Goal: Task Accomplishment & Management: Use online tool/utility

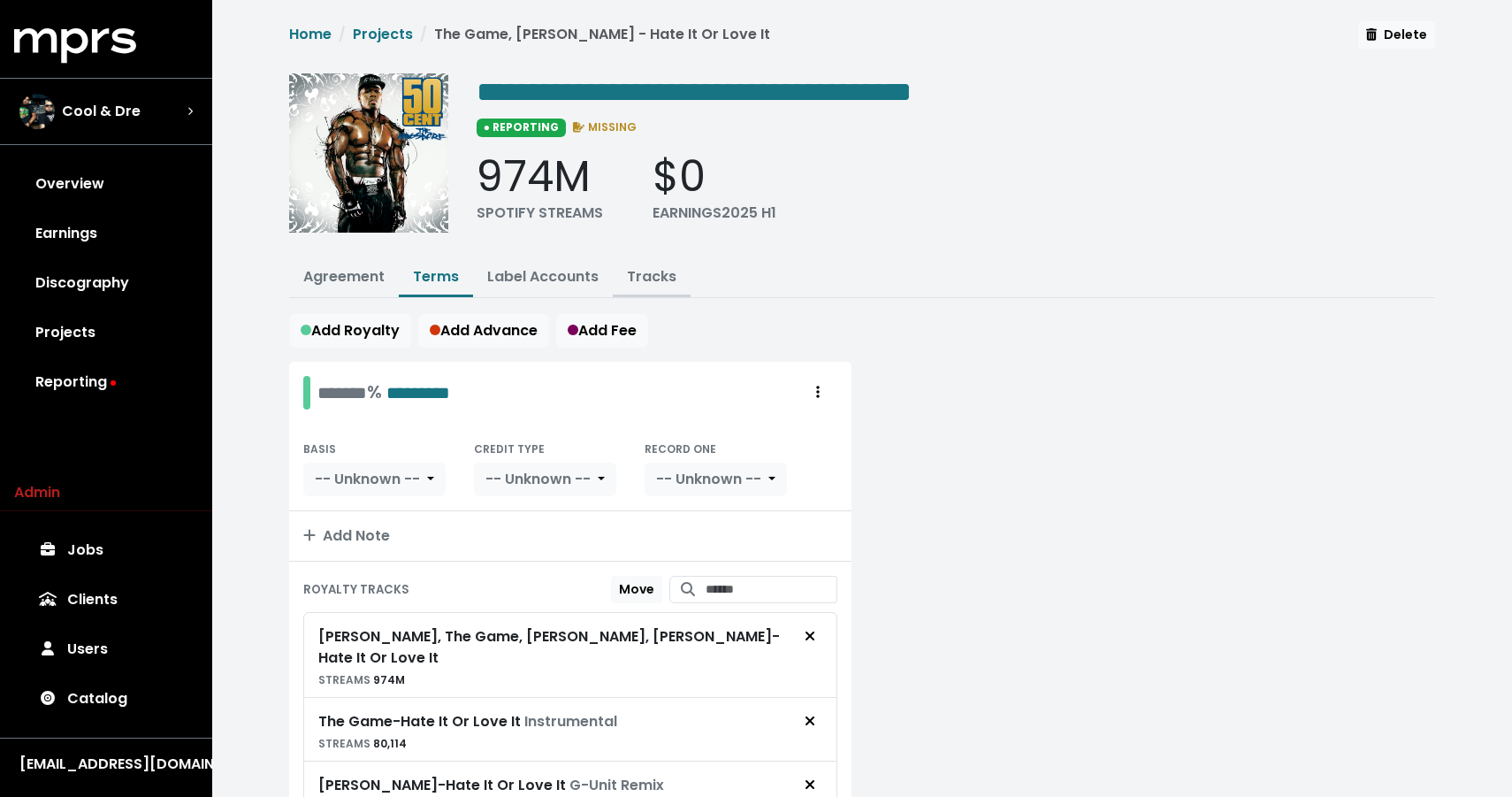
click at [654, 279] on link "Tracks" at bounding box center [652, 276] width 49 height 21
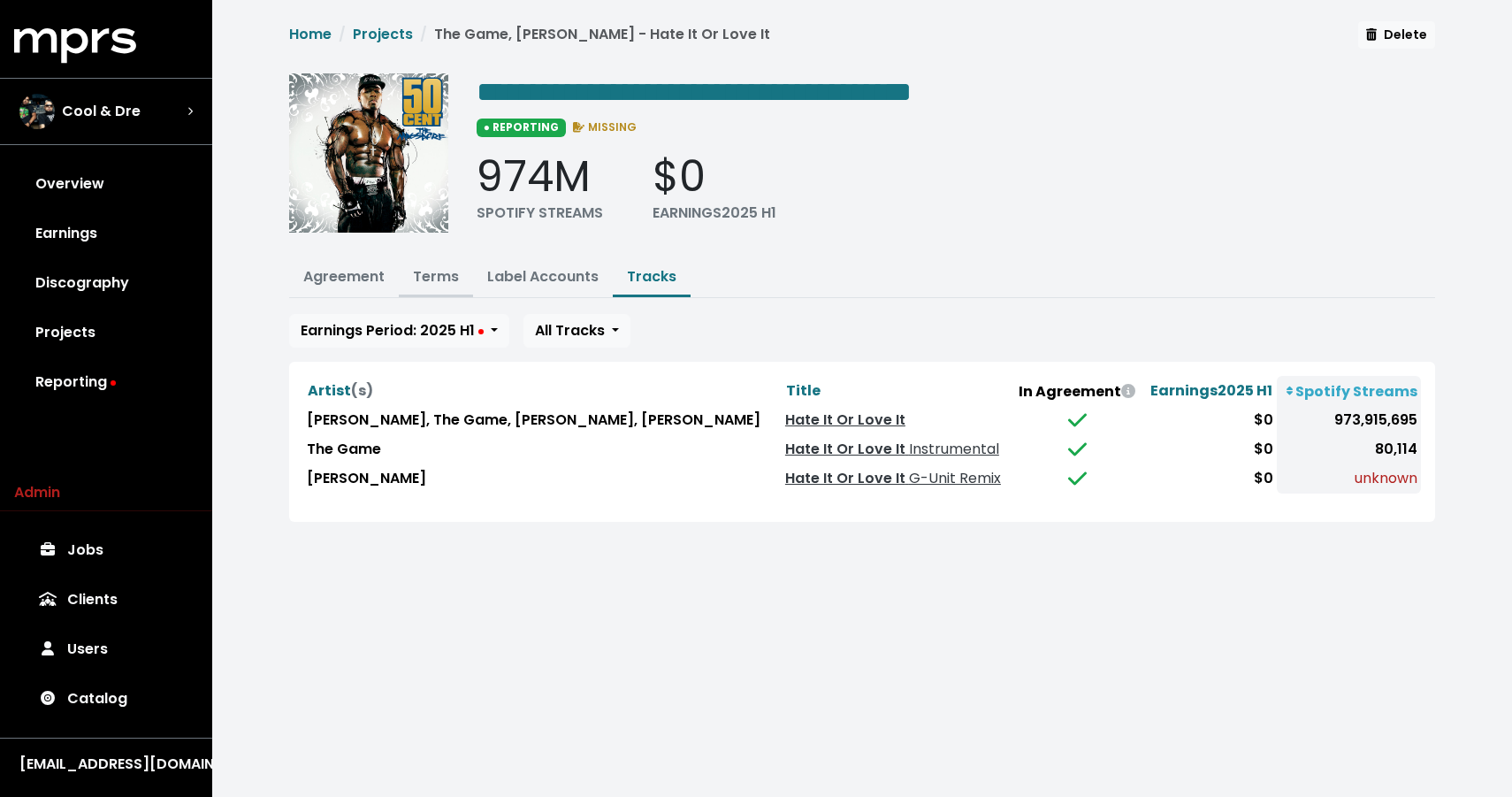
click at [436, 259] on button "Terms" at bounding box center [435, 278] width 74 height 38
click at [435, 276] on link "Terms" at bounding box center [435, 276] width 46 height 21
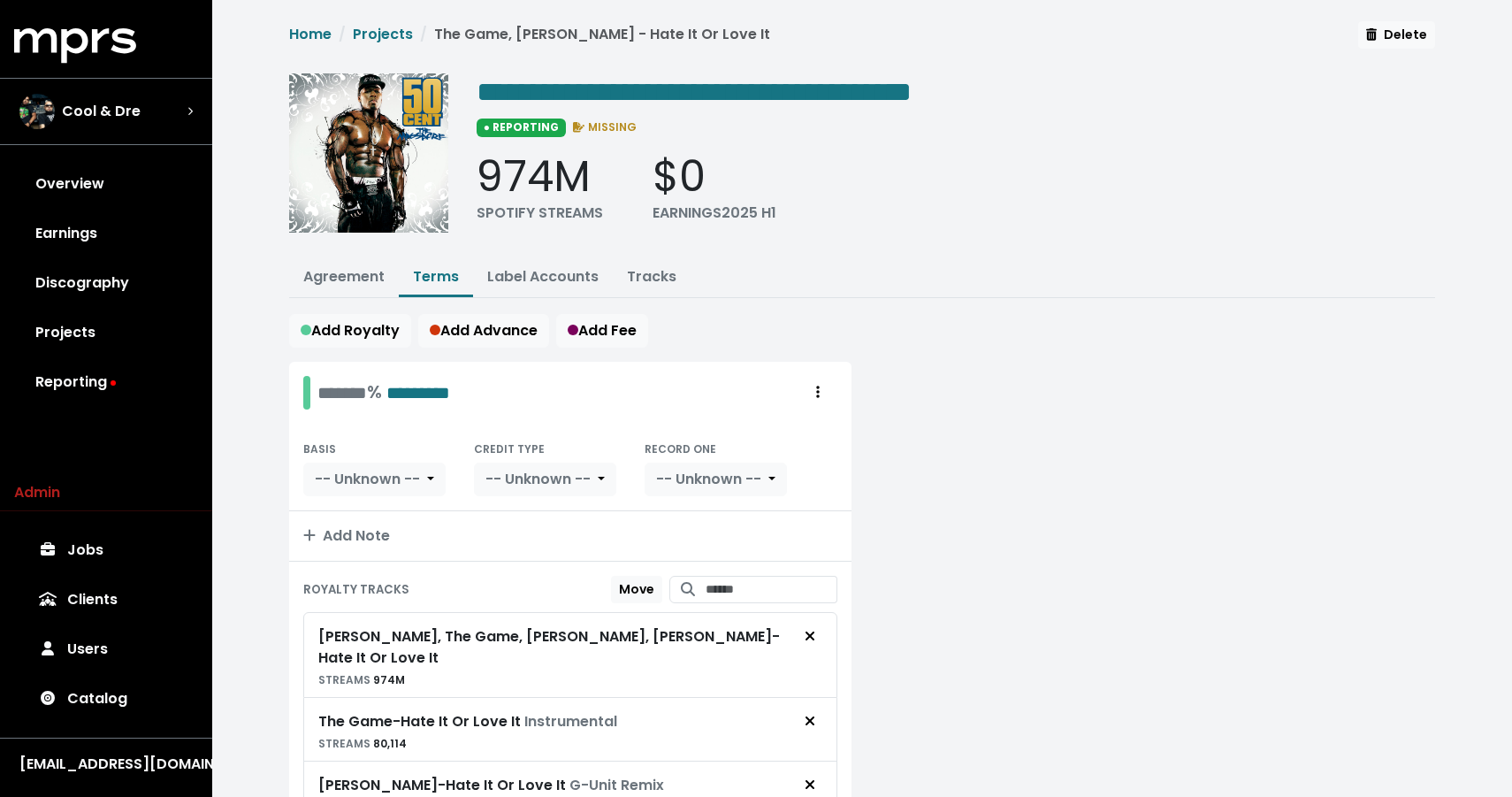
scroll to position [88, 0]
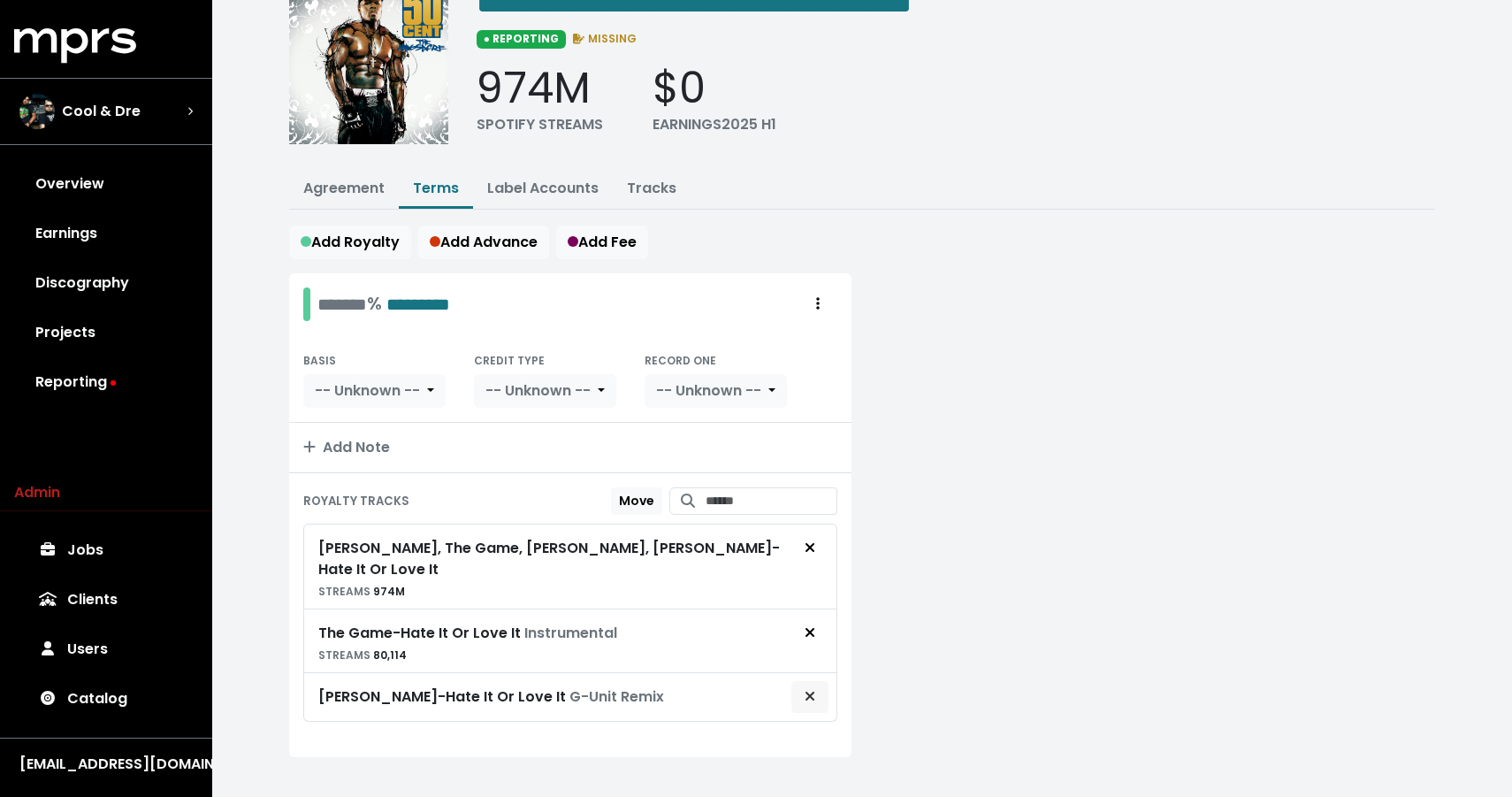
click at [811, 689] on icon "Remove royalty target" at bounding box center [809, 696] width 11 height 14
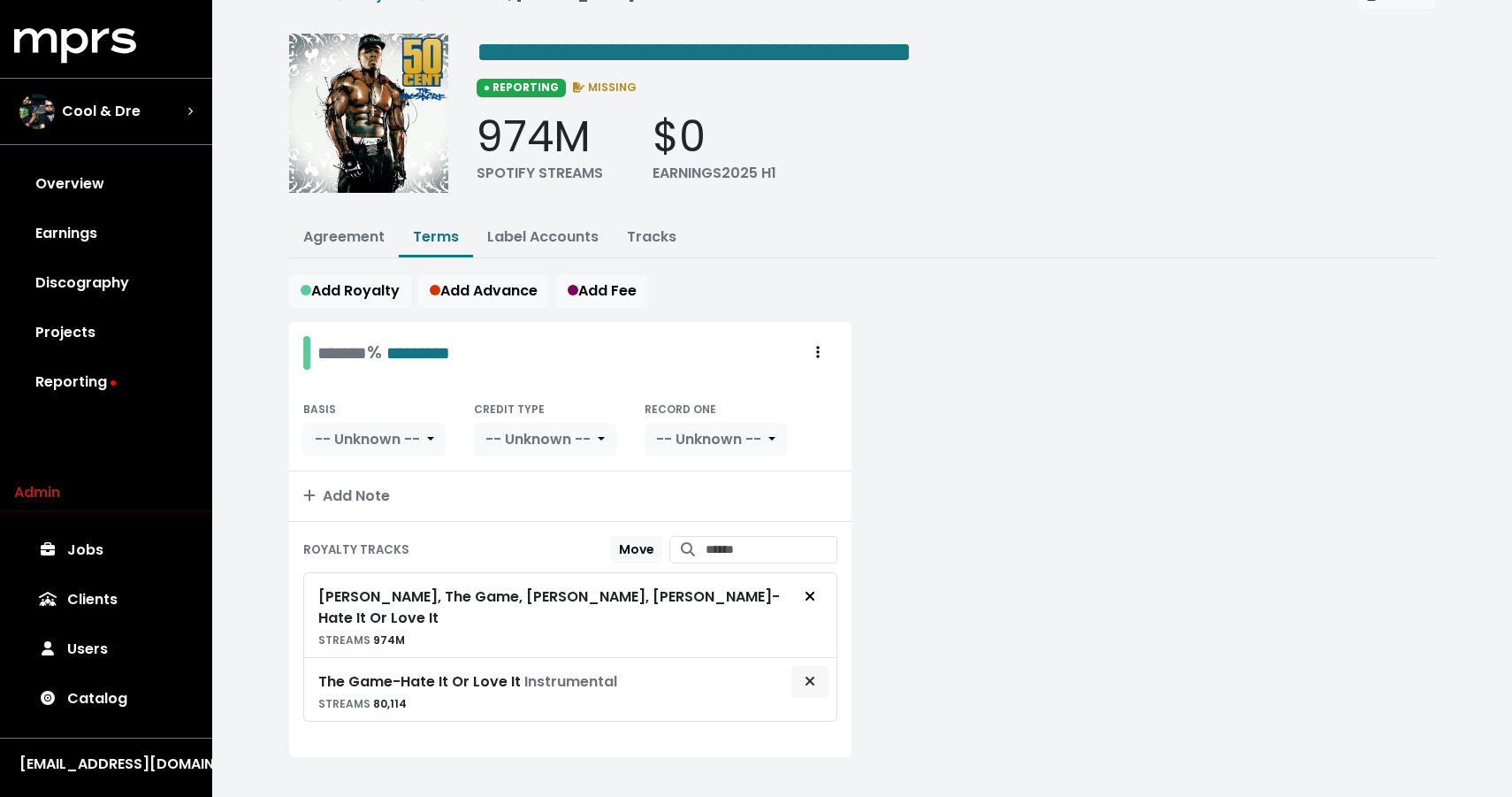
scroll to position [15, 0]
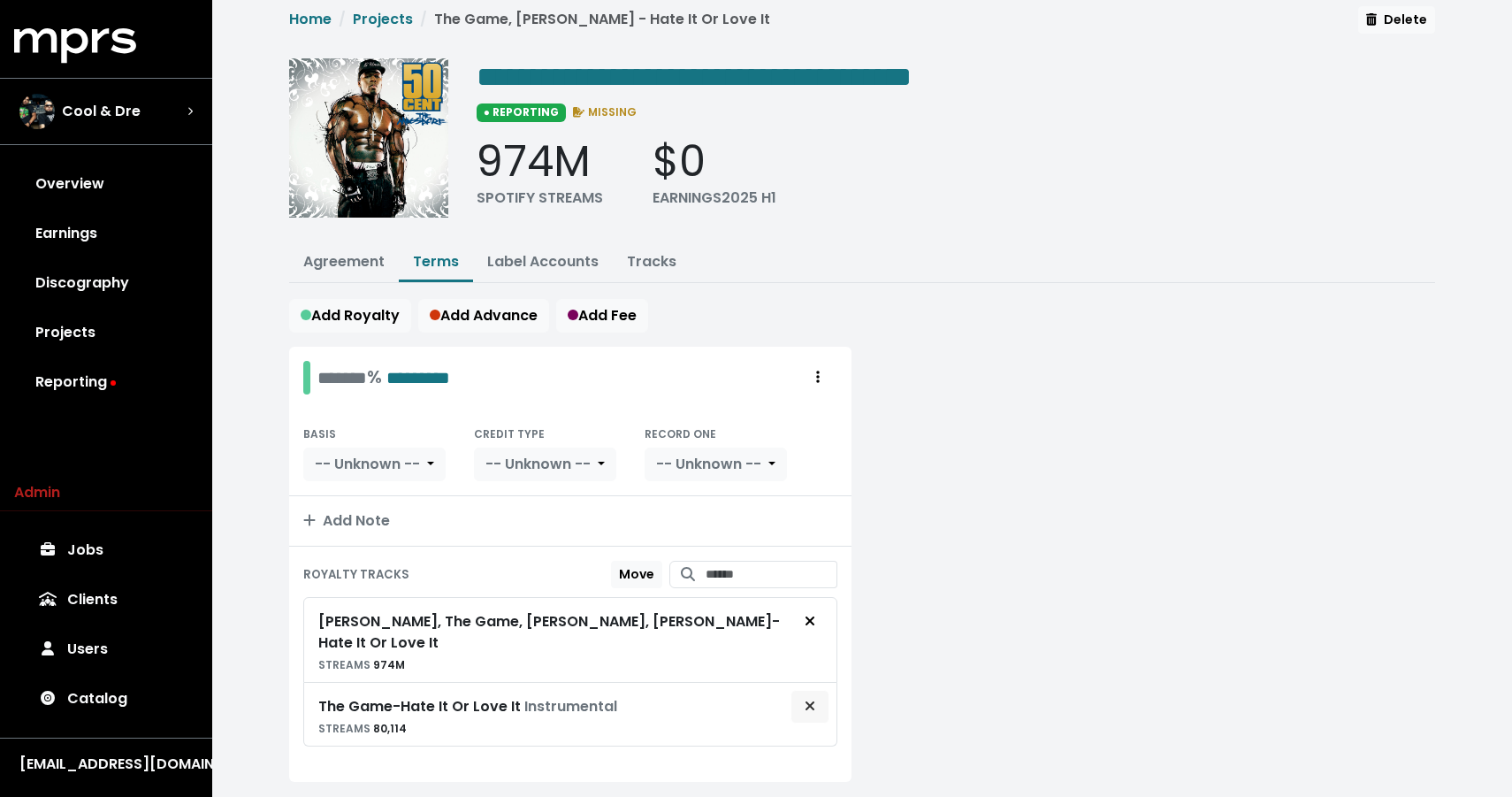
click at [810, 696] on span "Remove royalty target" at bounding box center [809, 706] width 11 height 21
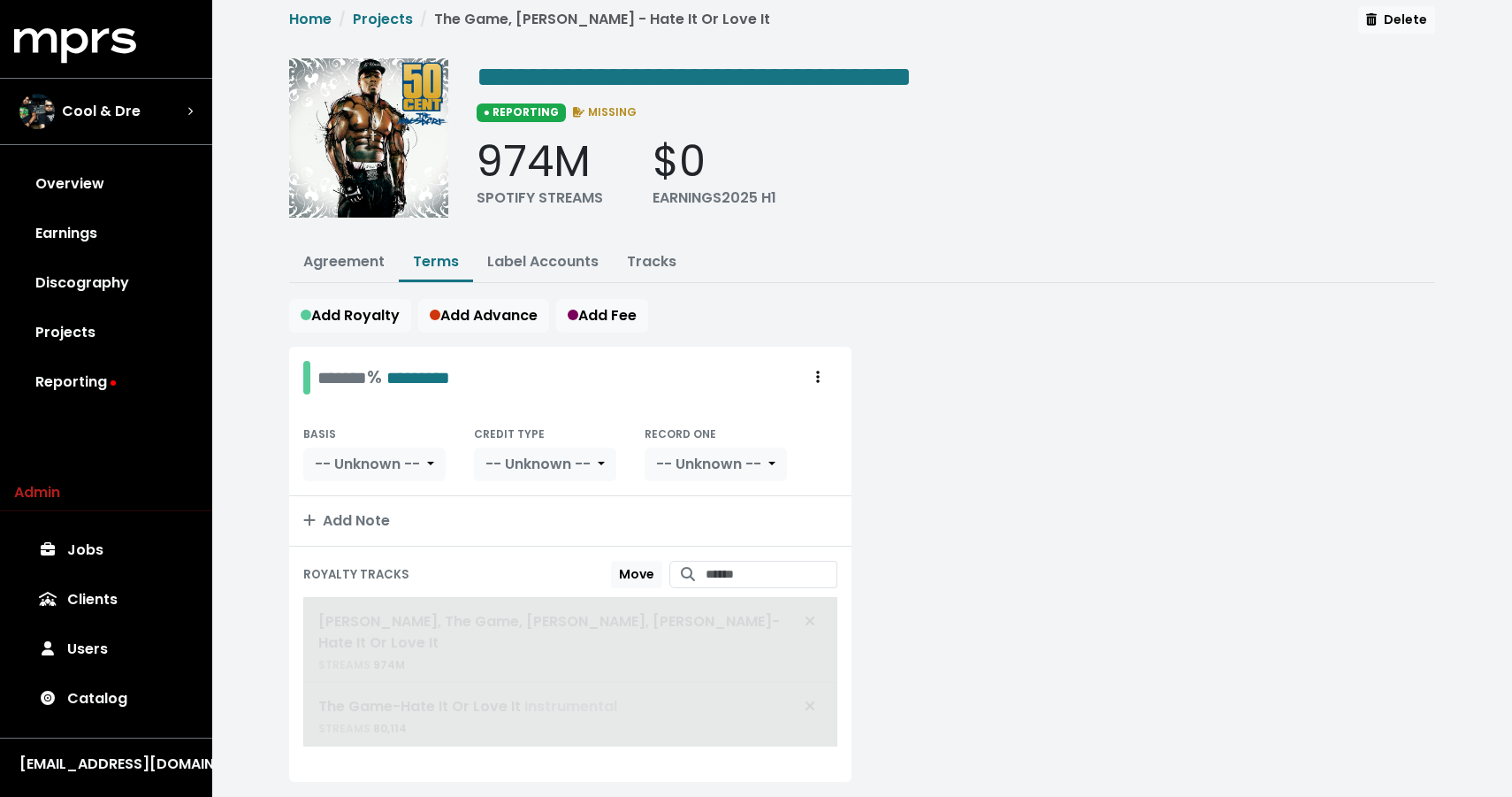
scroll to position [0, 0]
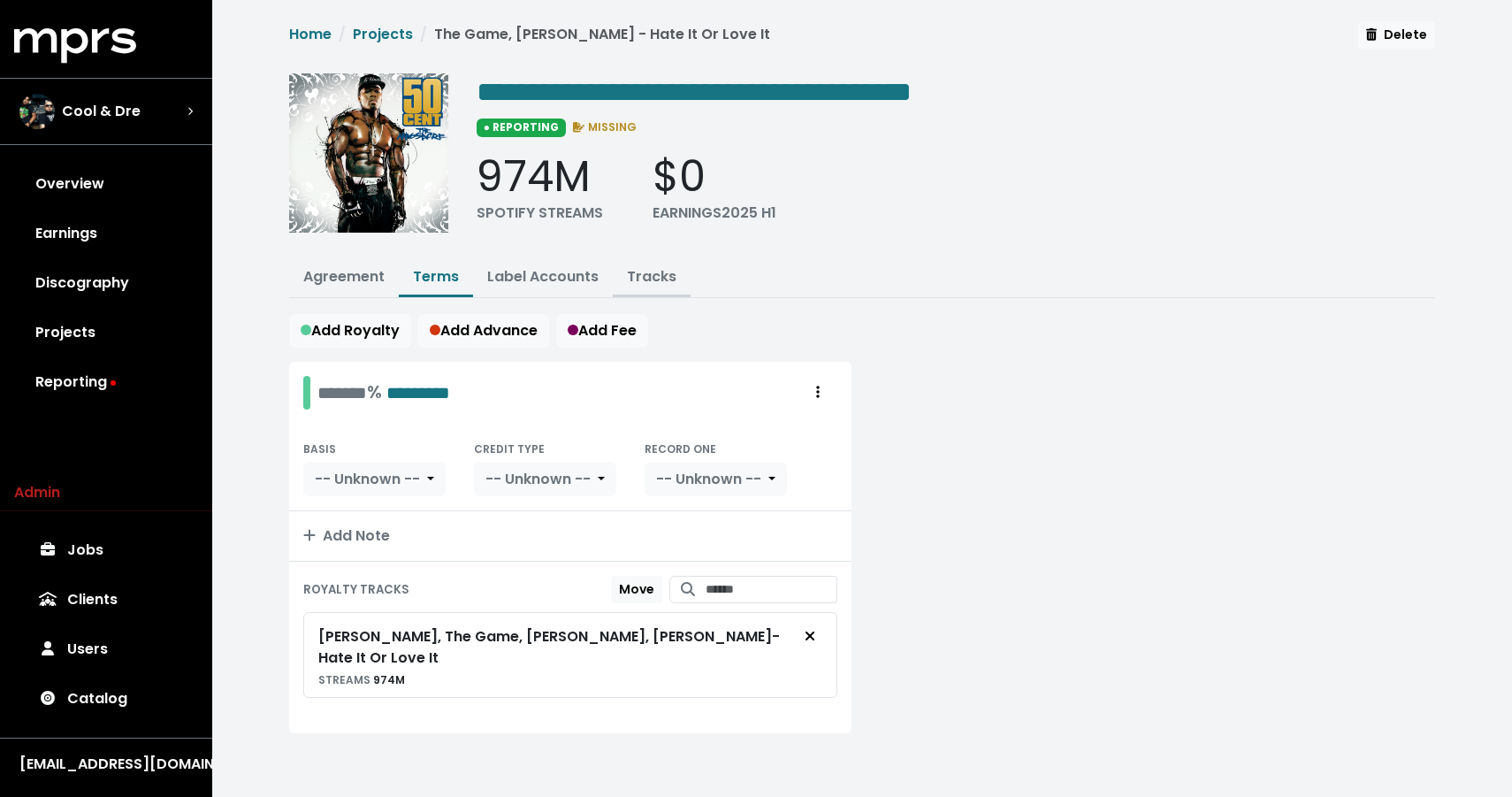
click at [641, 267] on link "Tracks" at bounding box center [652, 276] width 49 height 21
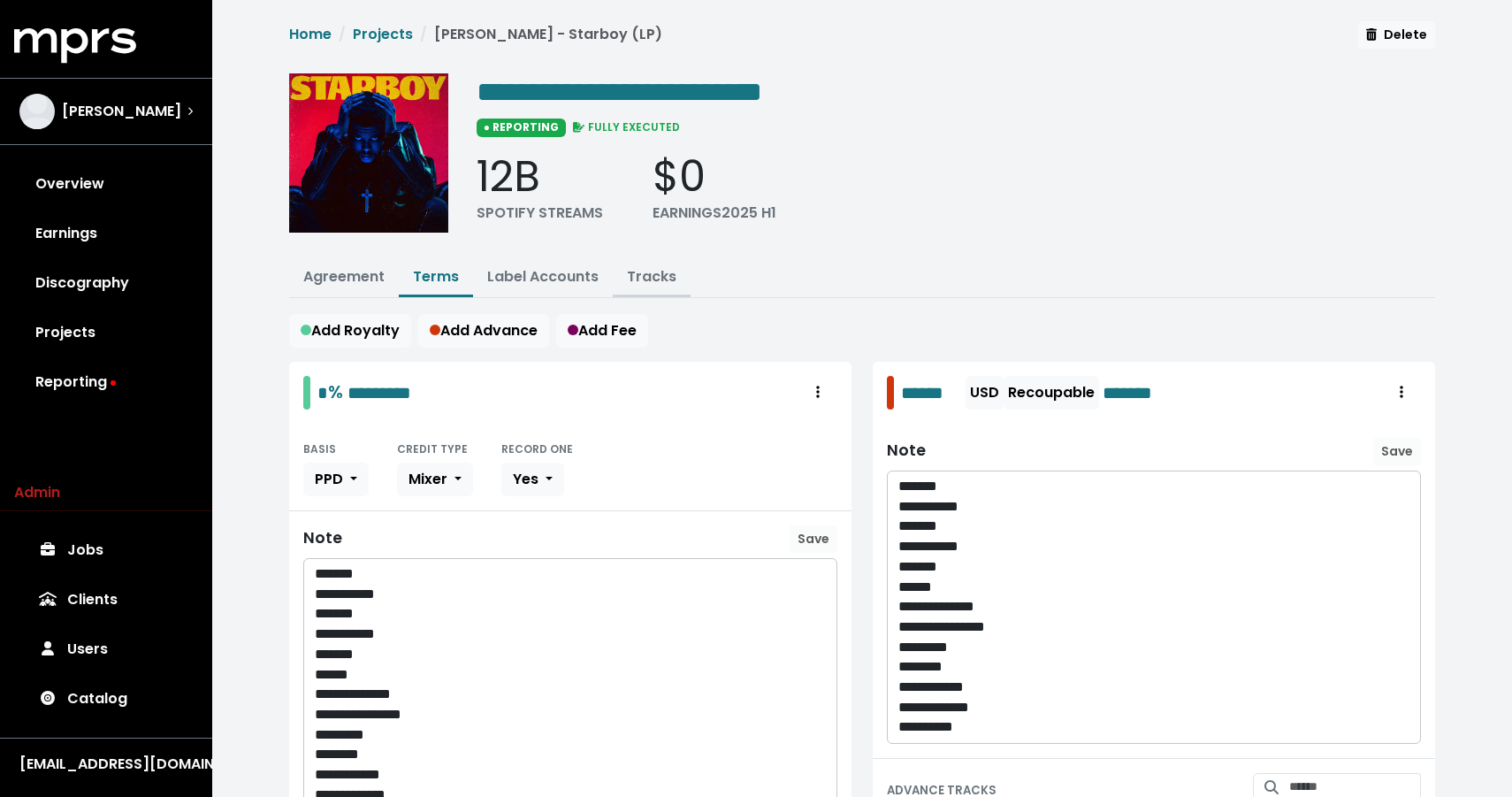
click at [627, 278] on link "Tracks" at bounding box center [652, 276] width 49 height 21
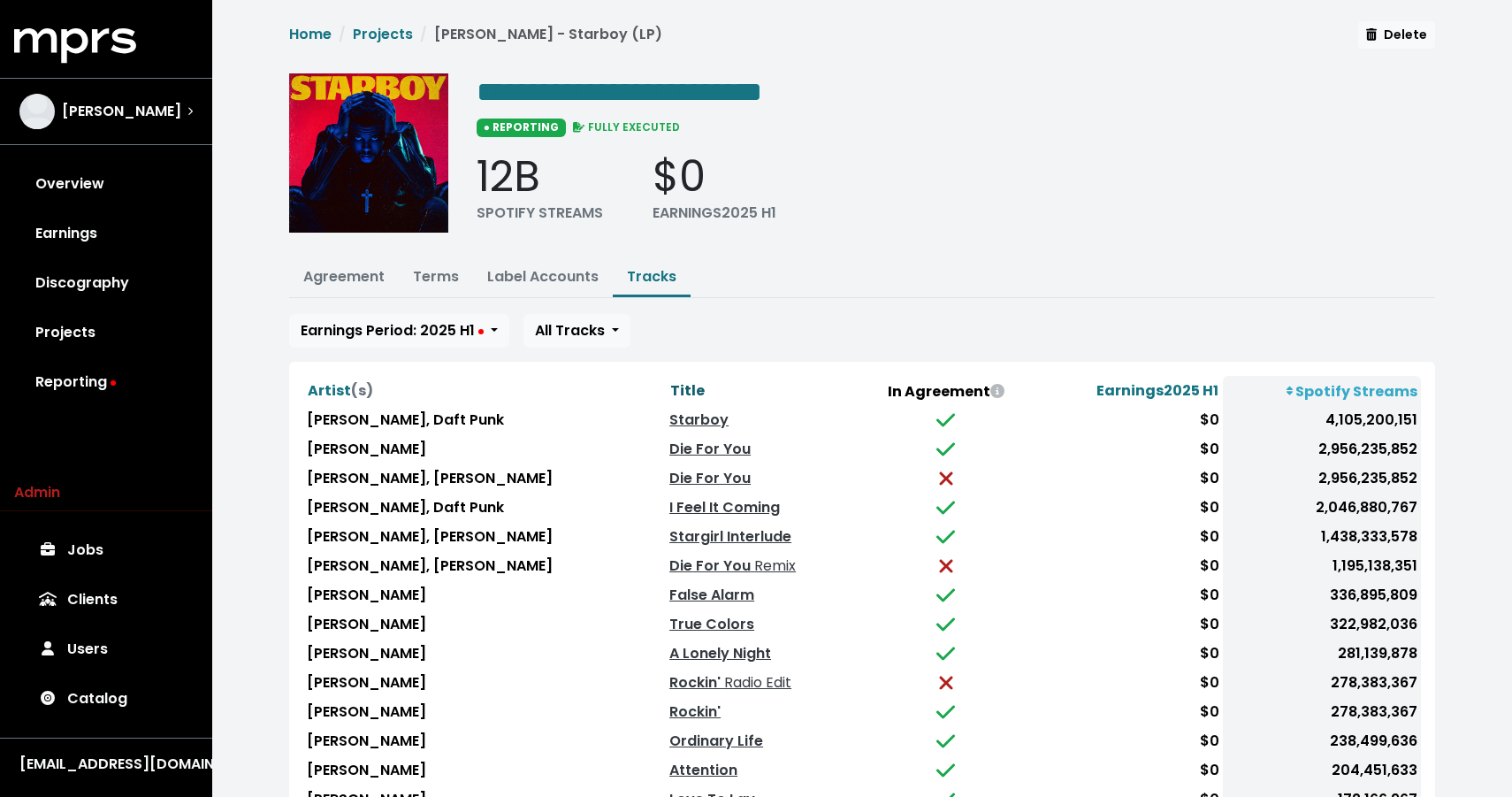
scroll to position [144, 0]
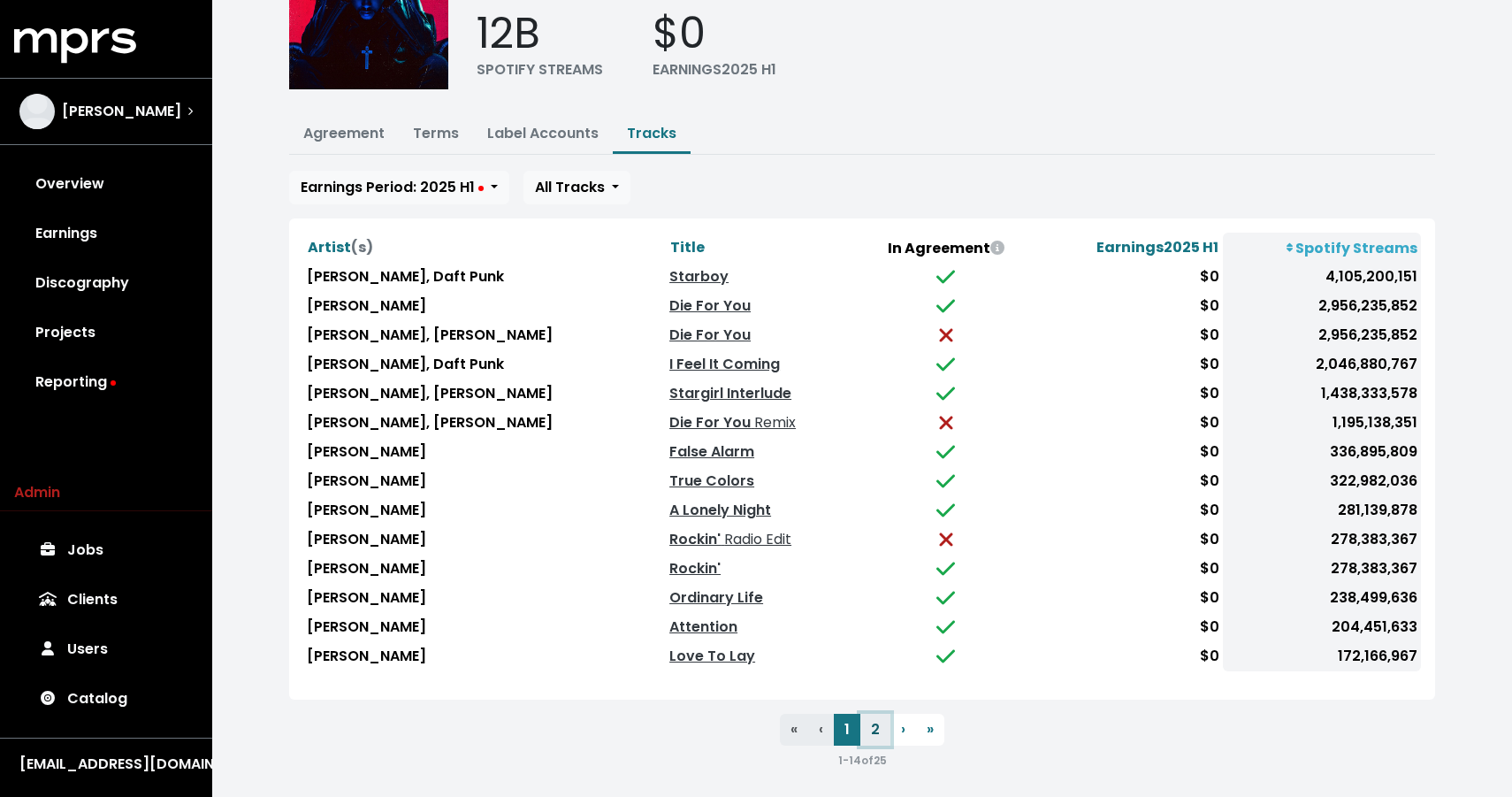
click at [878, 722] on button "2" at bounding box center [875, 730] width 30 height 32
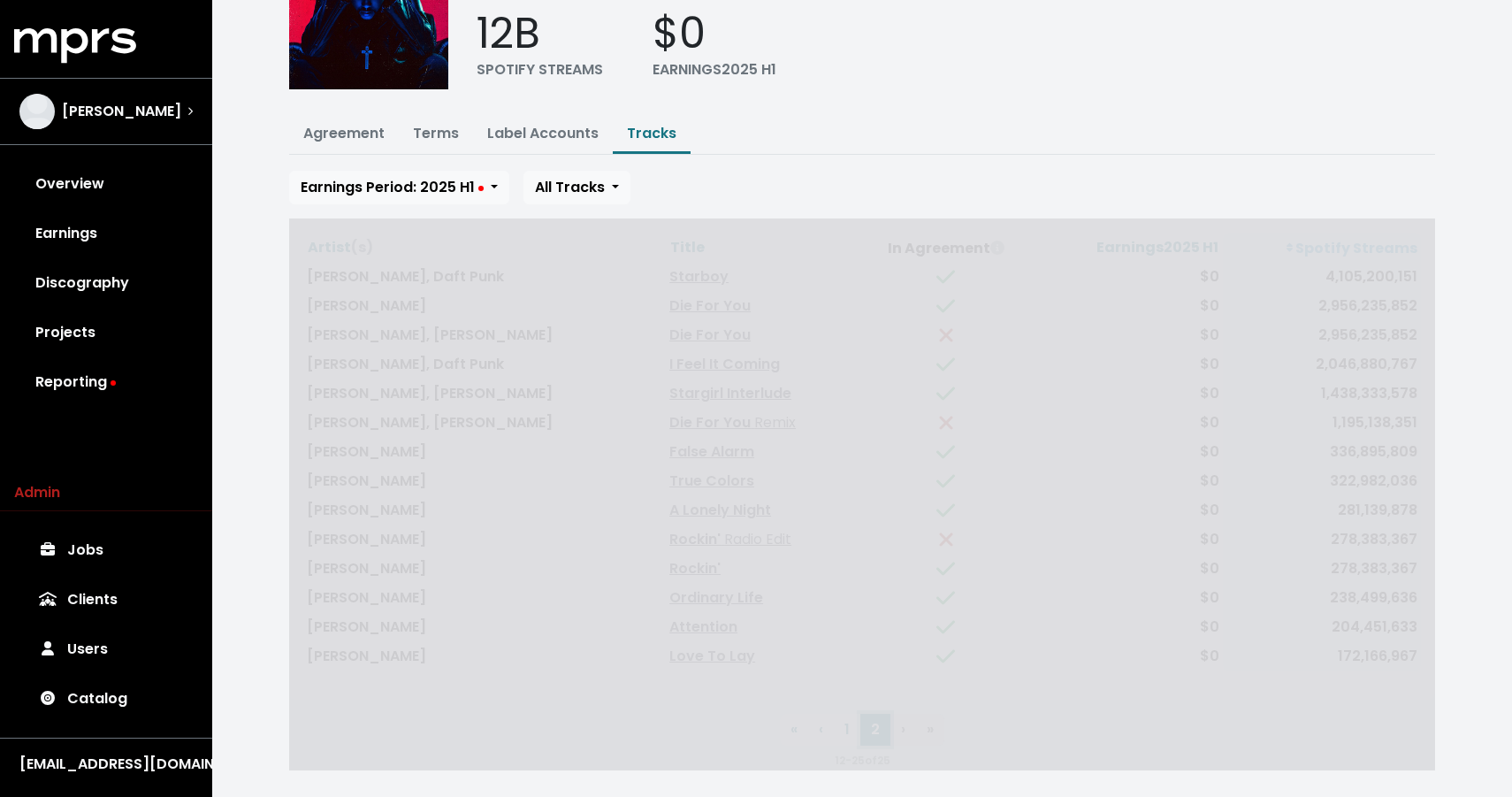
scroll to position [57, 0]
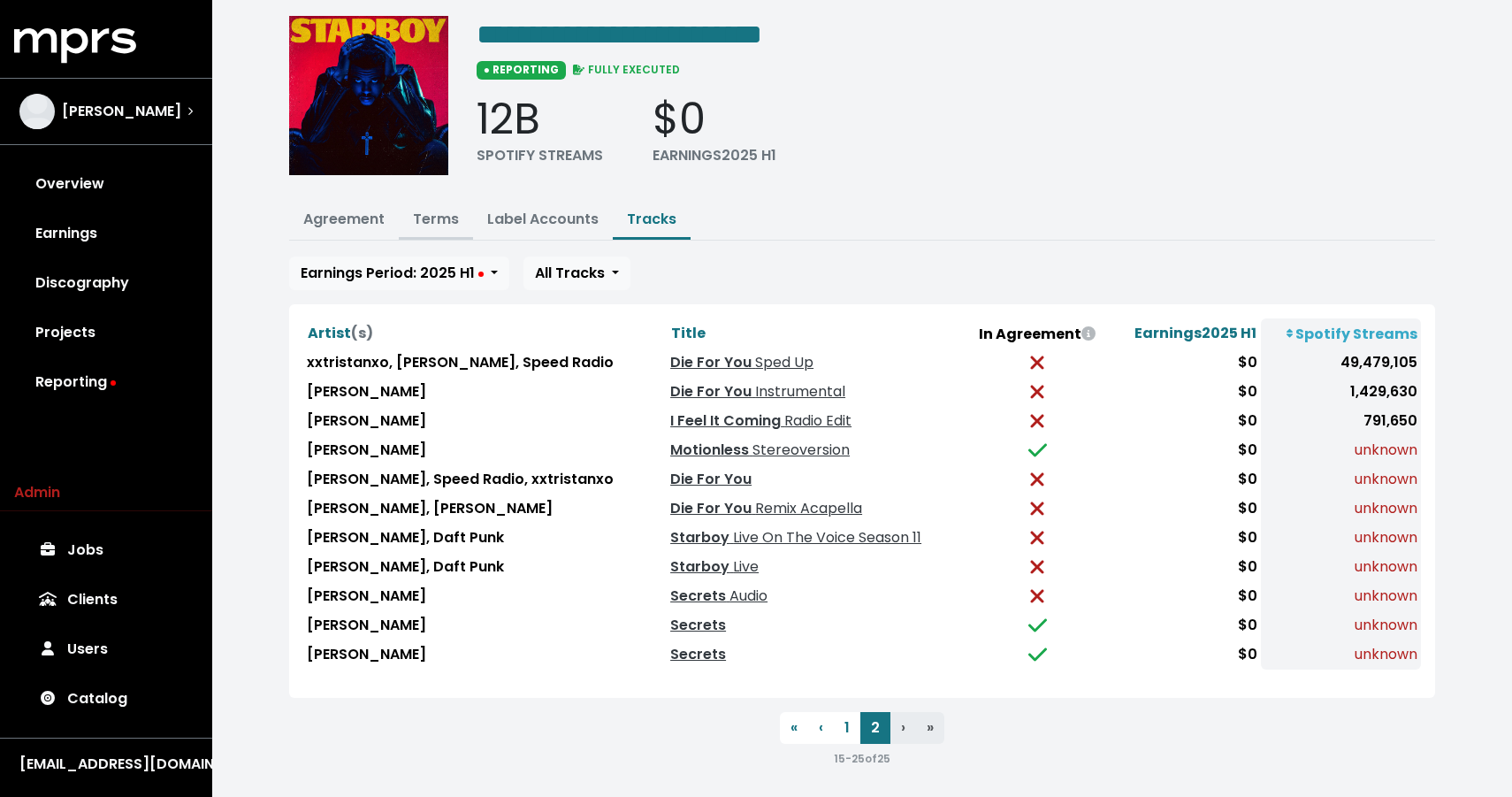
click at [420, 220] on link "Terms" at bounding box center [435, 219] width 46 height 21
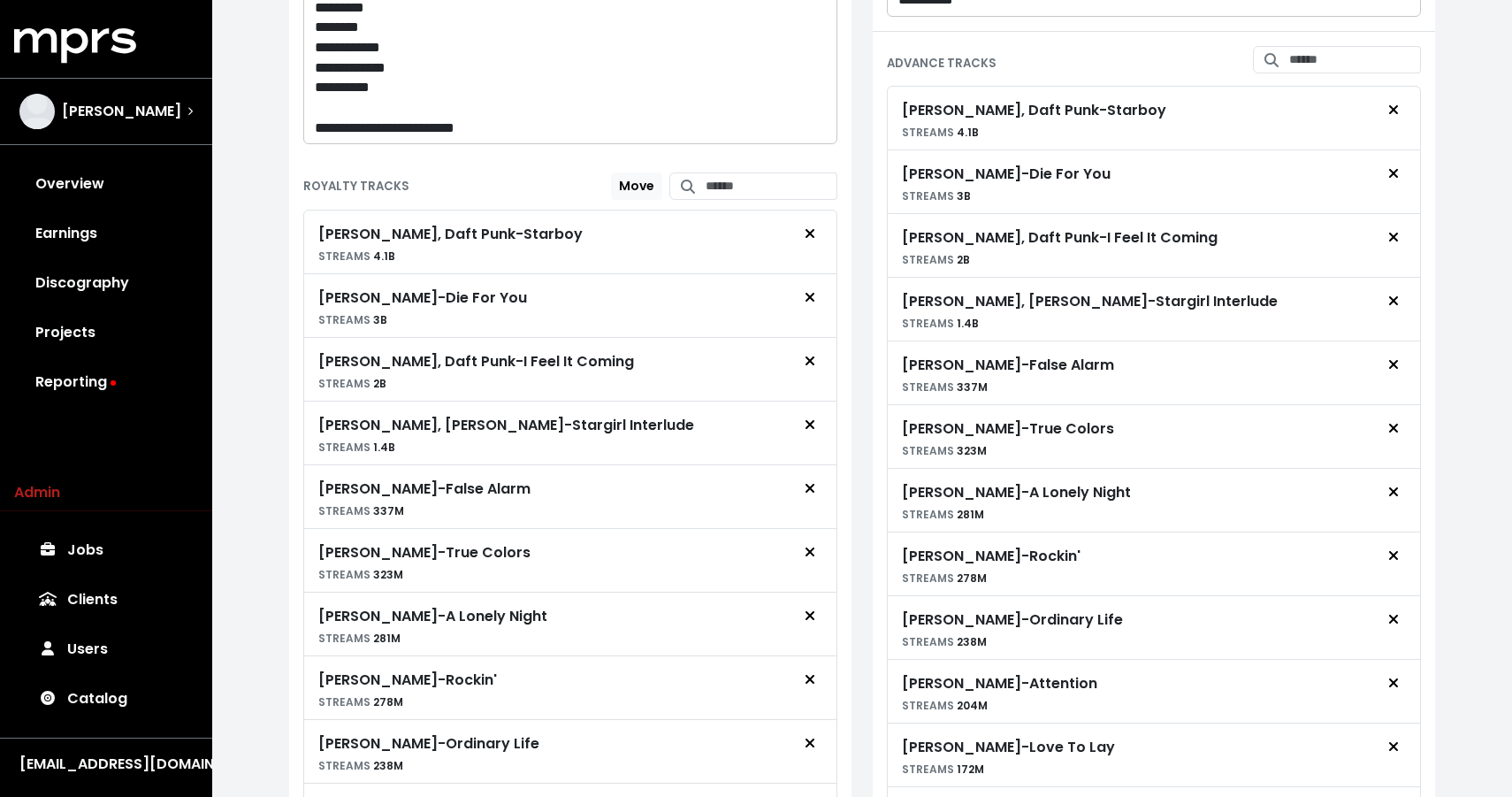
scroll to position [1083, 0]
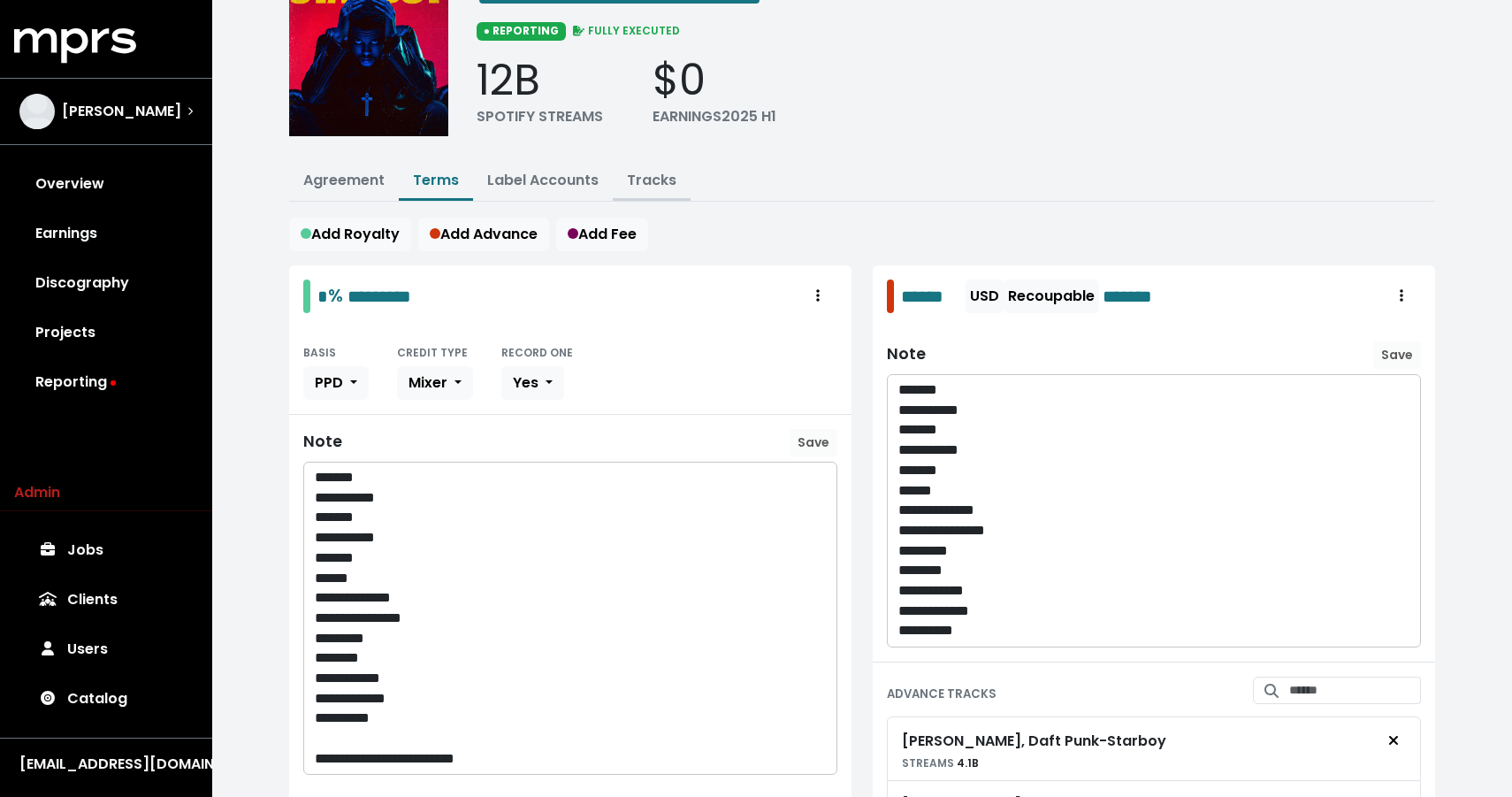
click at [640, 174] on link "Tracks" at bounding box center [652, 180] width 49 height 21
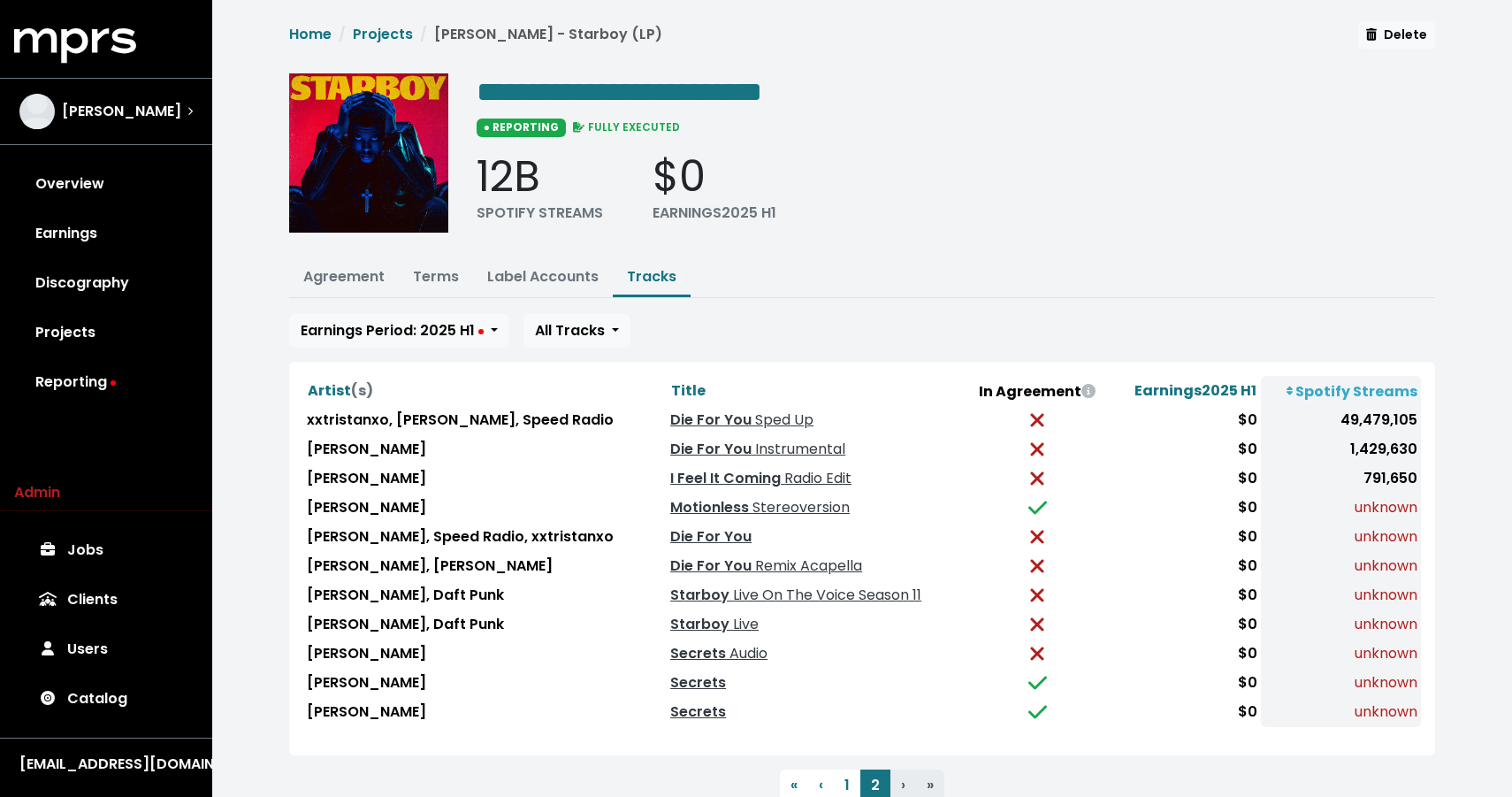
scroll to position [57, 0]
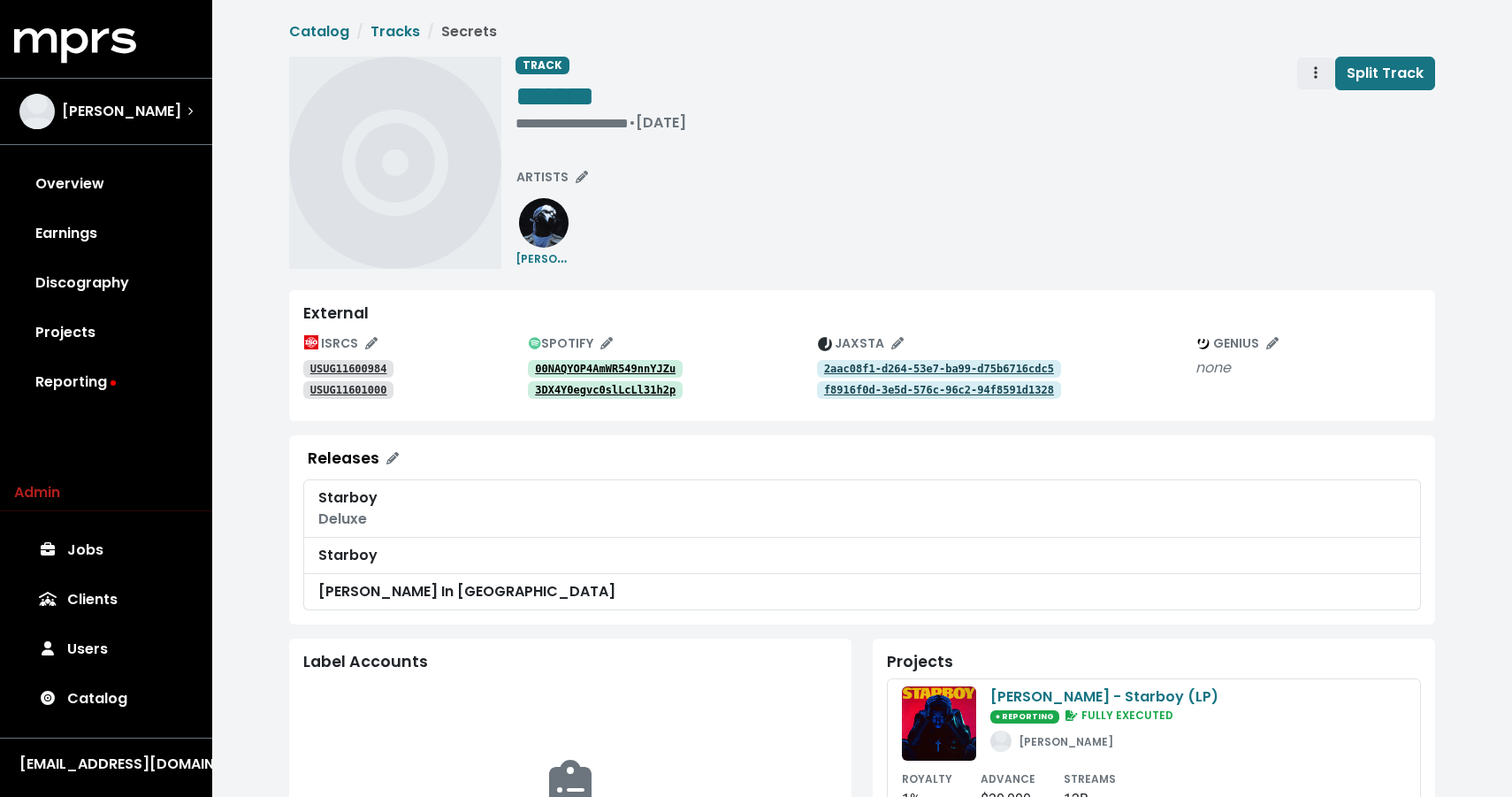
click at [1320, 85] on button "Track actions" at bounding box center [1315, 73] width 39 height 34
click at [1321, 117] on link "Merge" at bounding box center [1367, 112] width 140 height 29
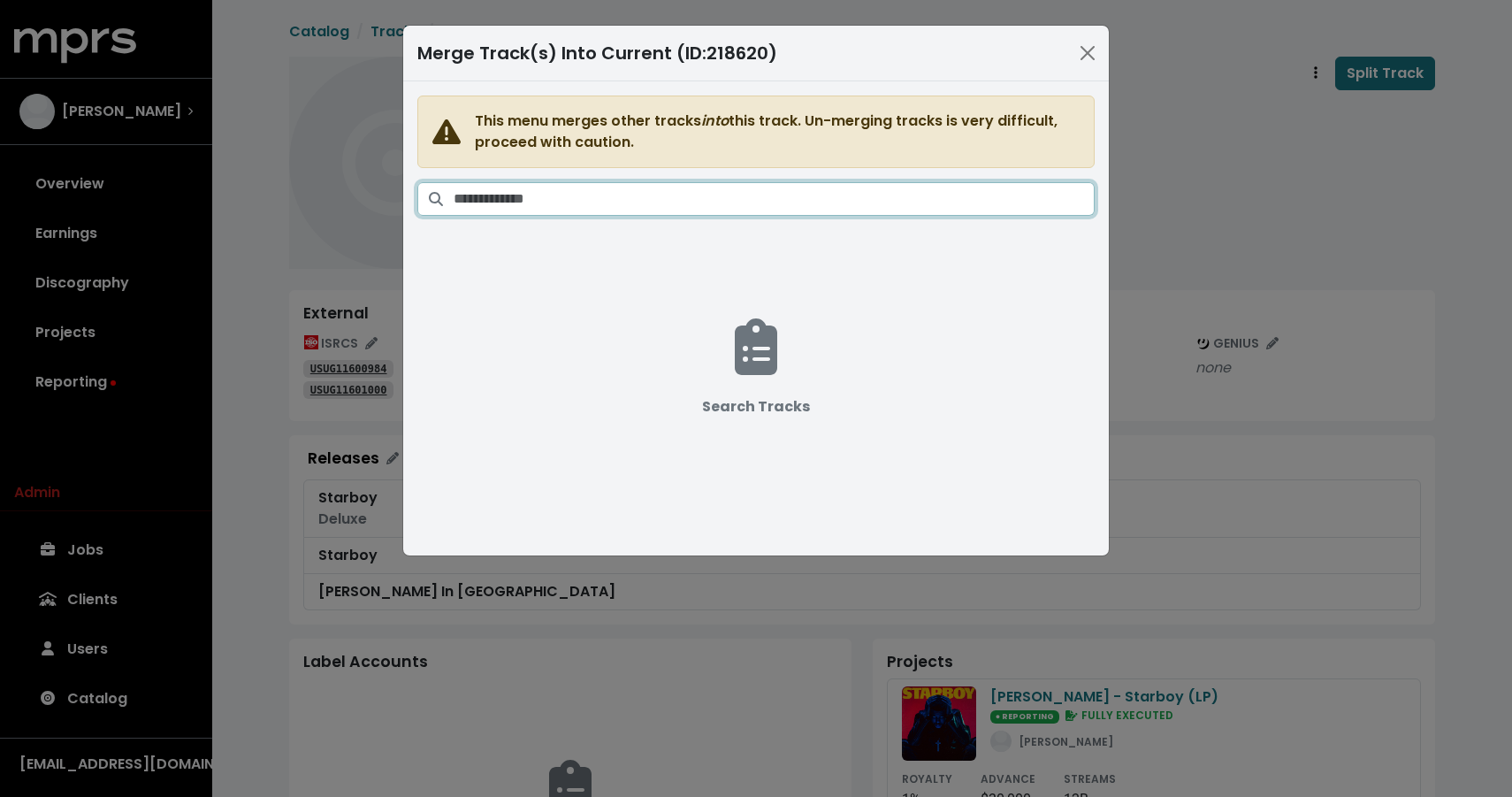
click at [1040, 192] on input "Search tracks" at bounding box center [774, 199] width 641 height 34
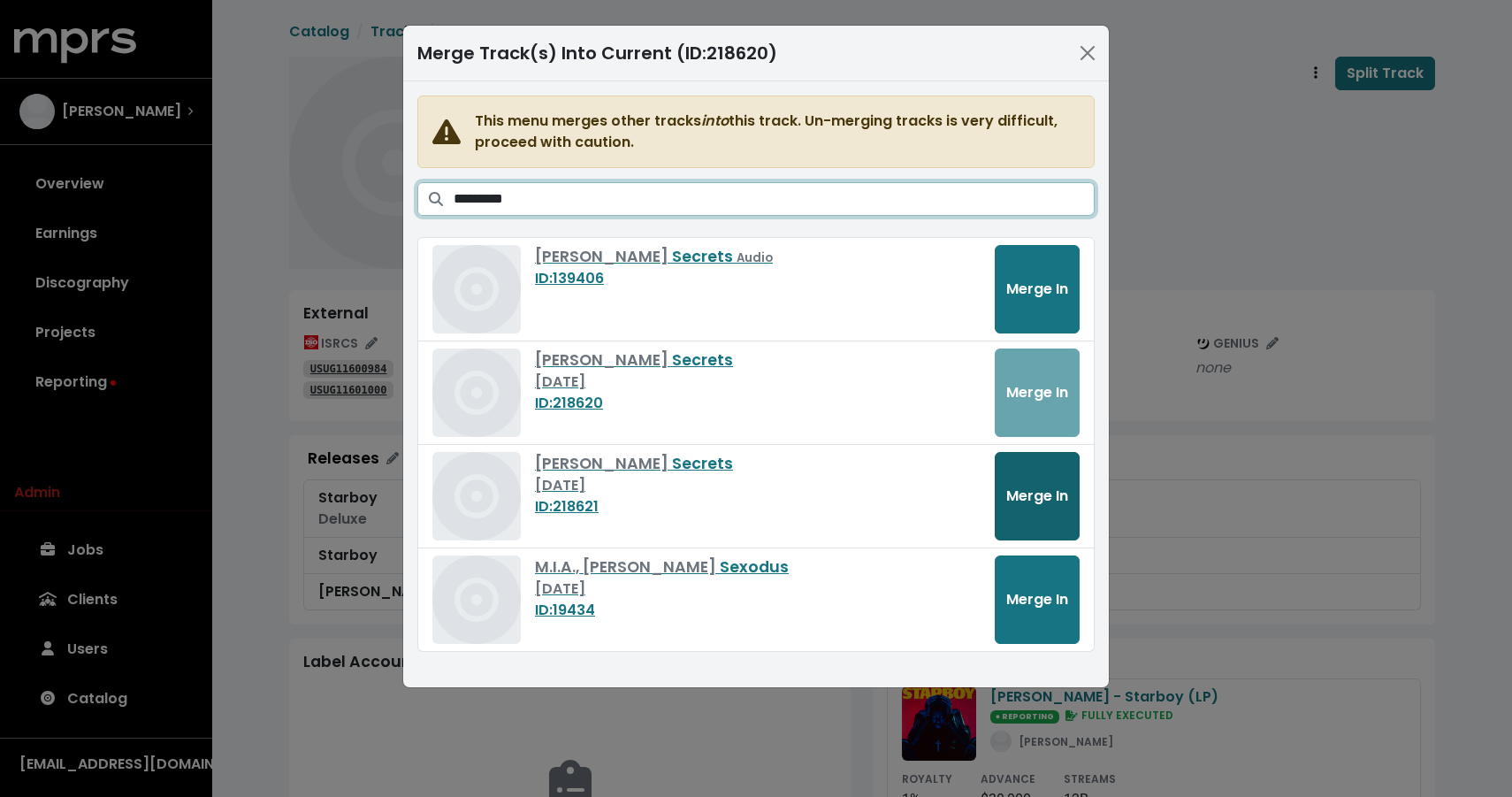
type input "*********"
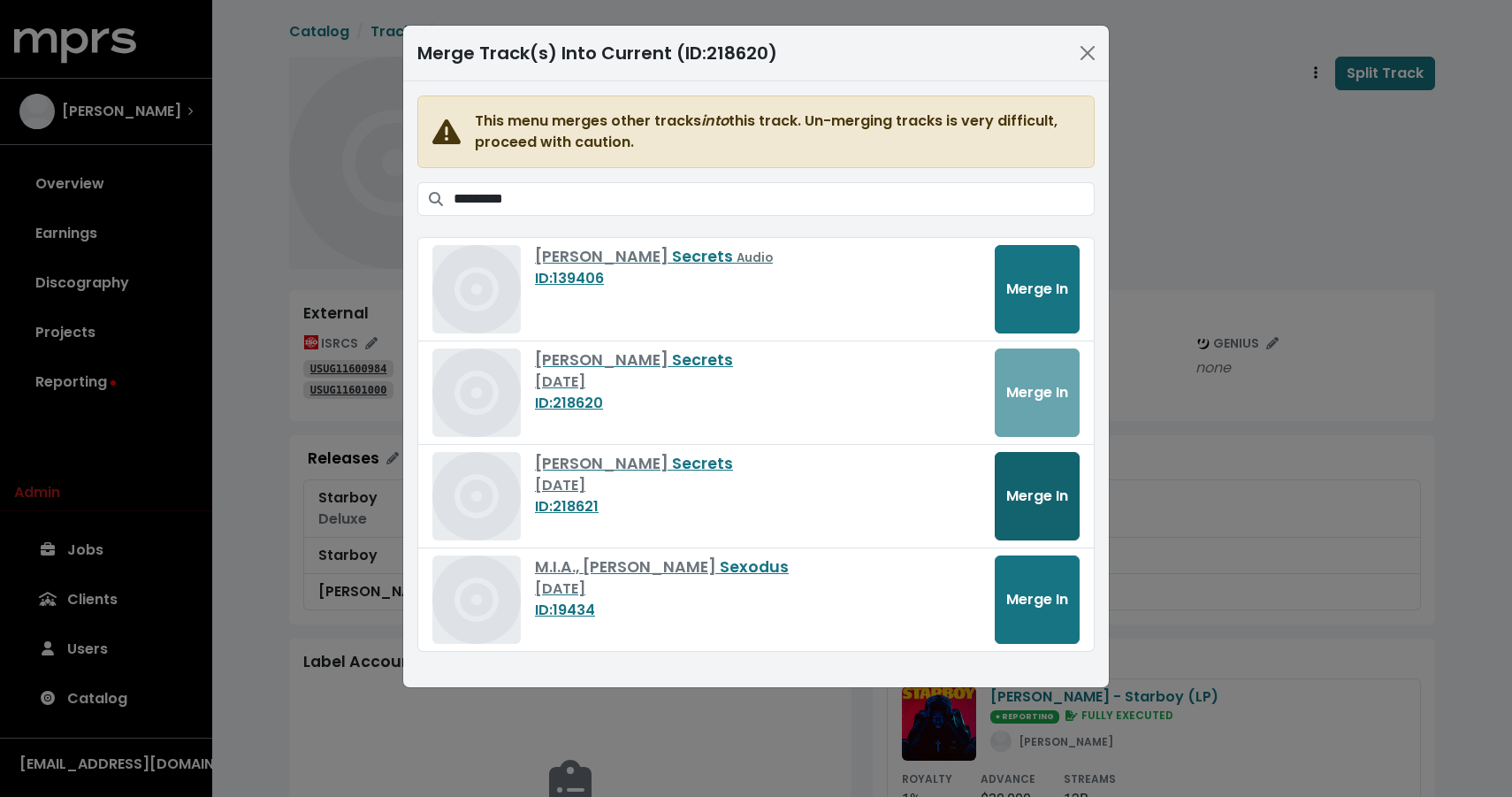
click at [1041, 473] on button "Merge In" at bounding box center [1037, 496] width 85 height 88
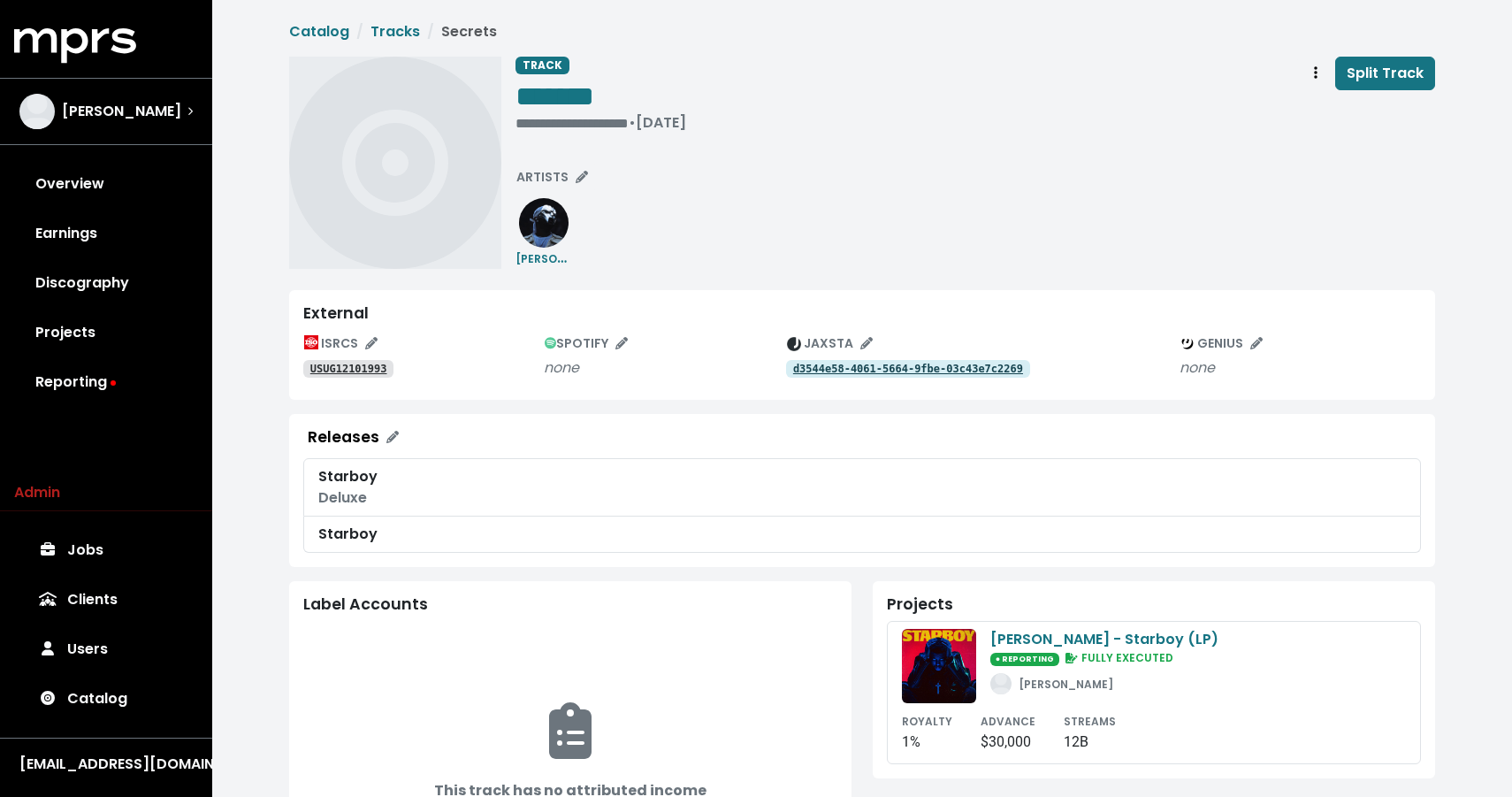
click at [371, 381] on div "ISRCS USUG12101993 SPOTIFY none JAXSTA d3544e58-4061-5664-9fbe-03c43e7c2269 GEN…" at bounding box center [861, 357] width 1117 height 55
click at [371, 364] on tt "USUG12101993" at bounding box center [349, 368] width 77 height 13
click at [1310, 79] on span "Track actions" at bounding box center [1316, 72] width 16 height 21
click at [1314, 103] on link "Merge" at bounding box center [1367, 112] width 140 height 29
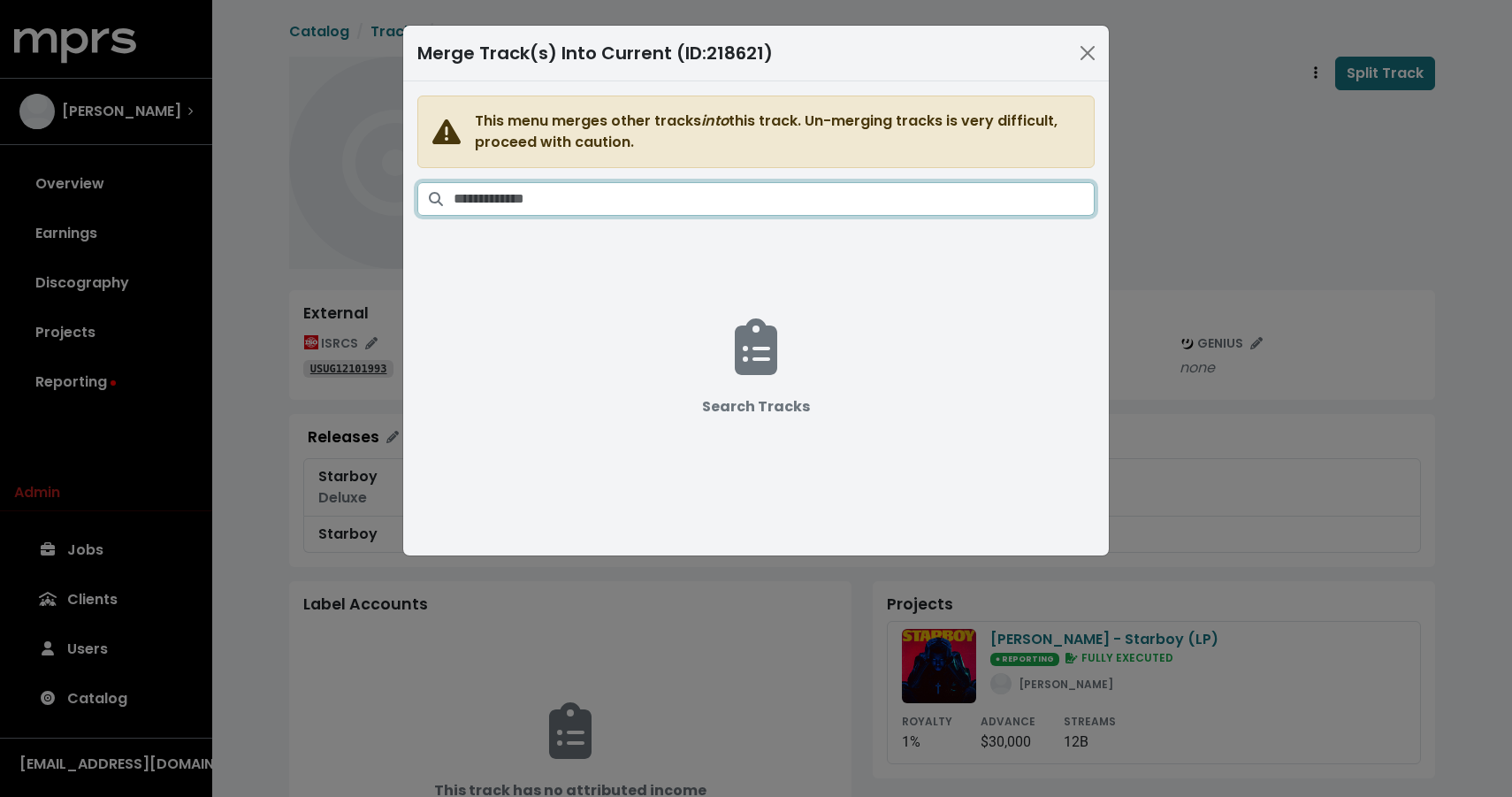
click at [1020, 195] on input "Search tracks" at bounding box center [774, 199] width 641 height 34
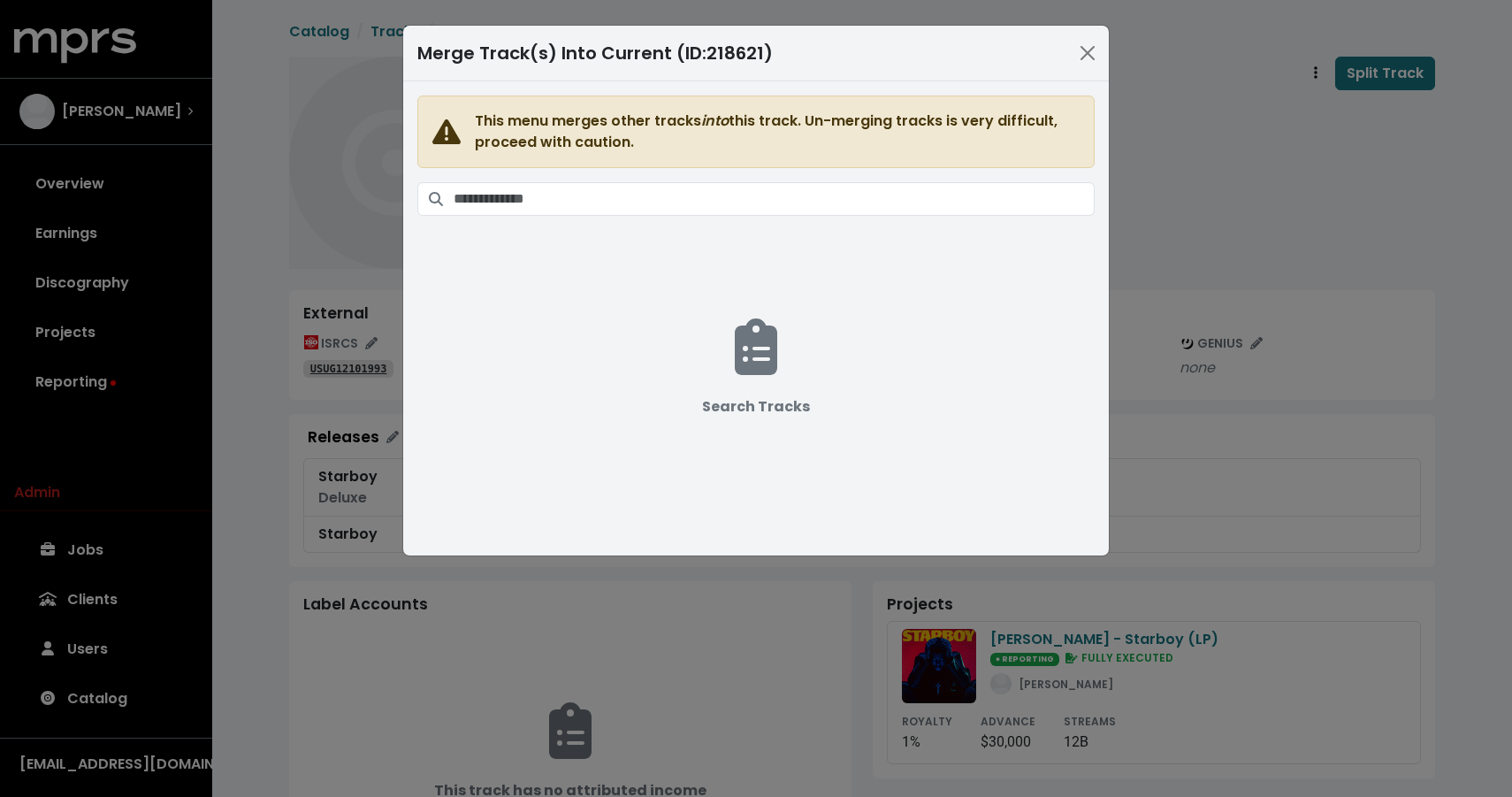
click at [1159, 183] on div "Merge Track(s) Into Current (ID: 218621 ) This menu merges other tracks into th…" at bounding box center [756, 398] width 1512 height 797
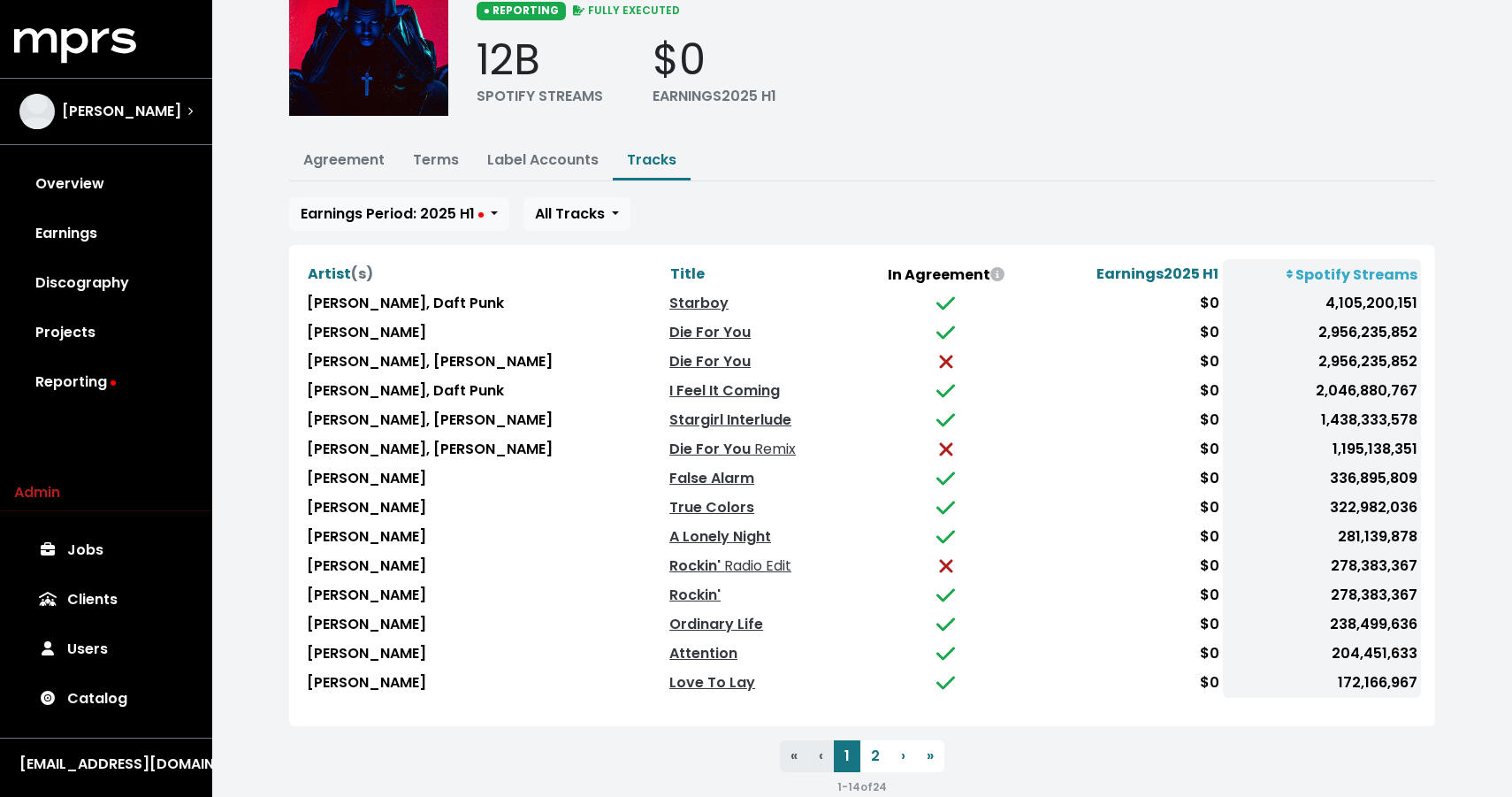
scroll to position [144, 0]
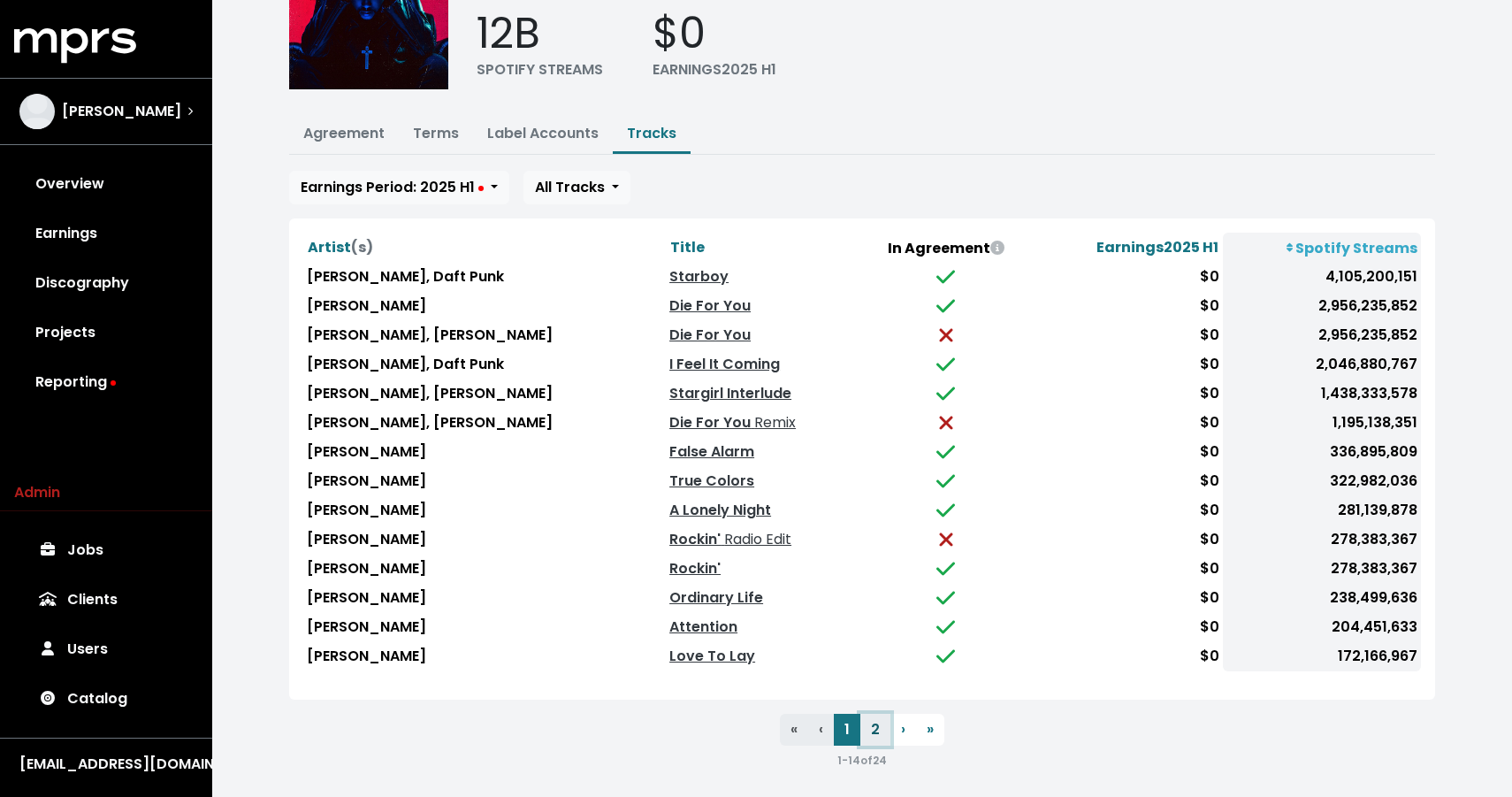
click at [872, 718] on button "2" at bounding box center [875, 730] width 30 height 32
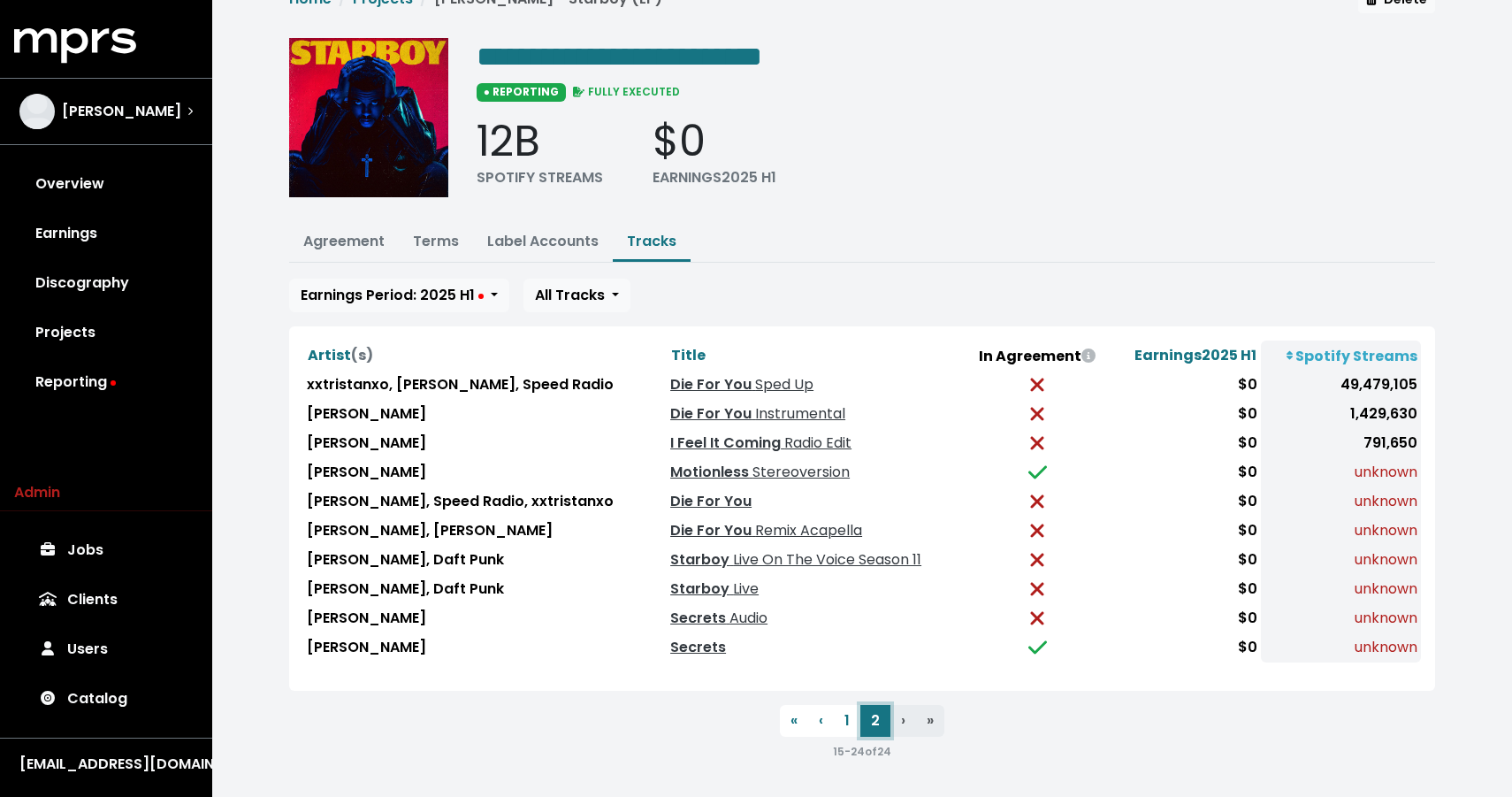
scroll to position [29, 0]
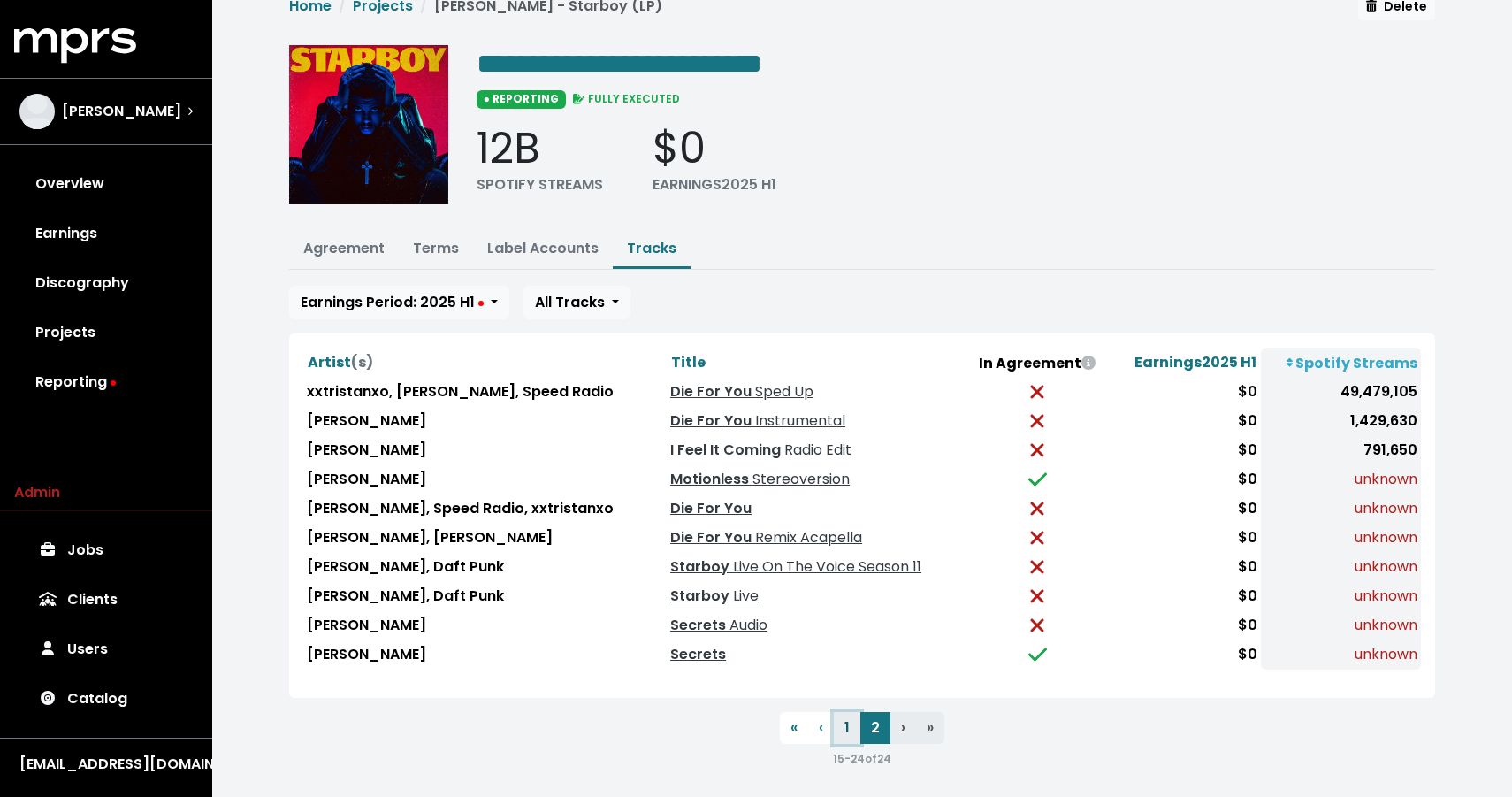
click at [846, 722] on button "1" at bounding box center [847, 728] width 27 height 32
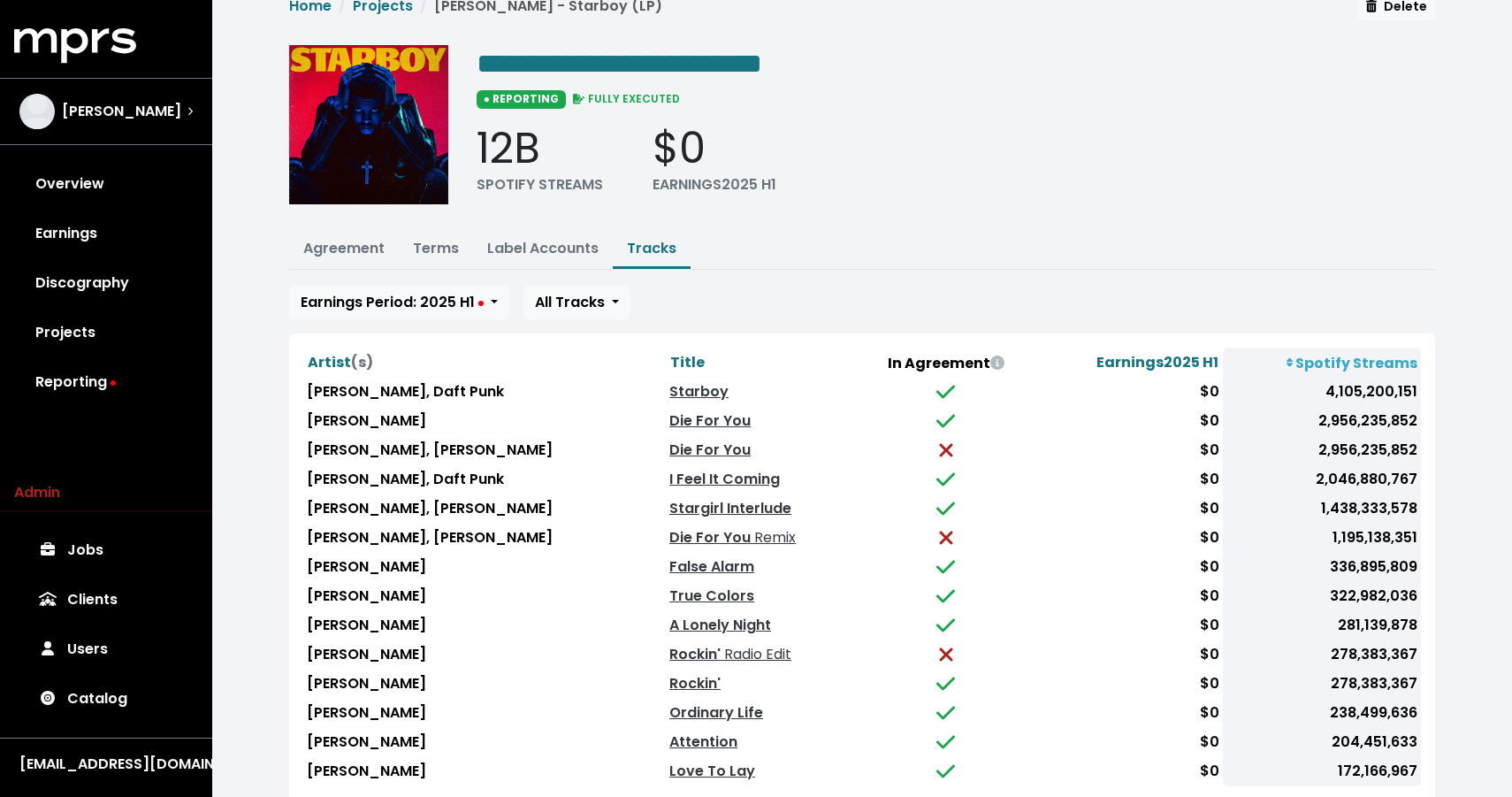
scroll to position [75, 0]
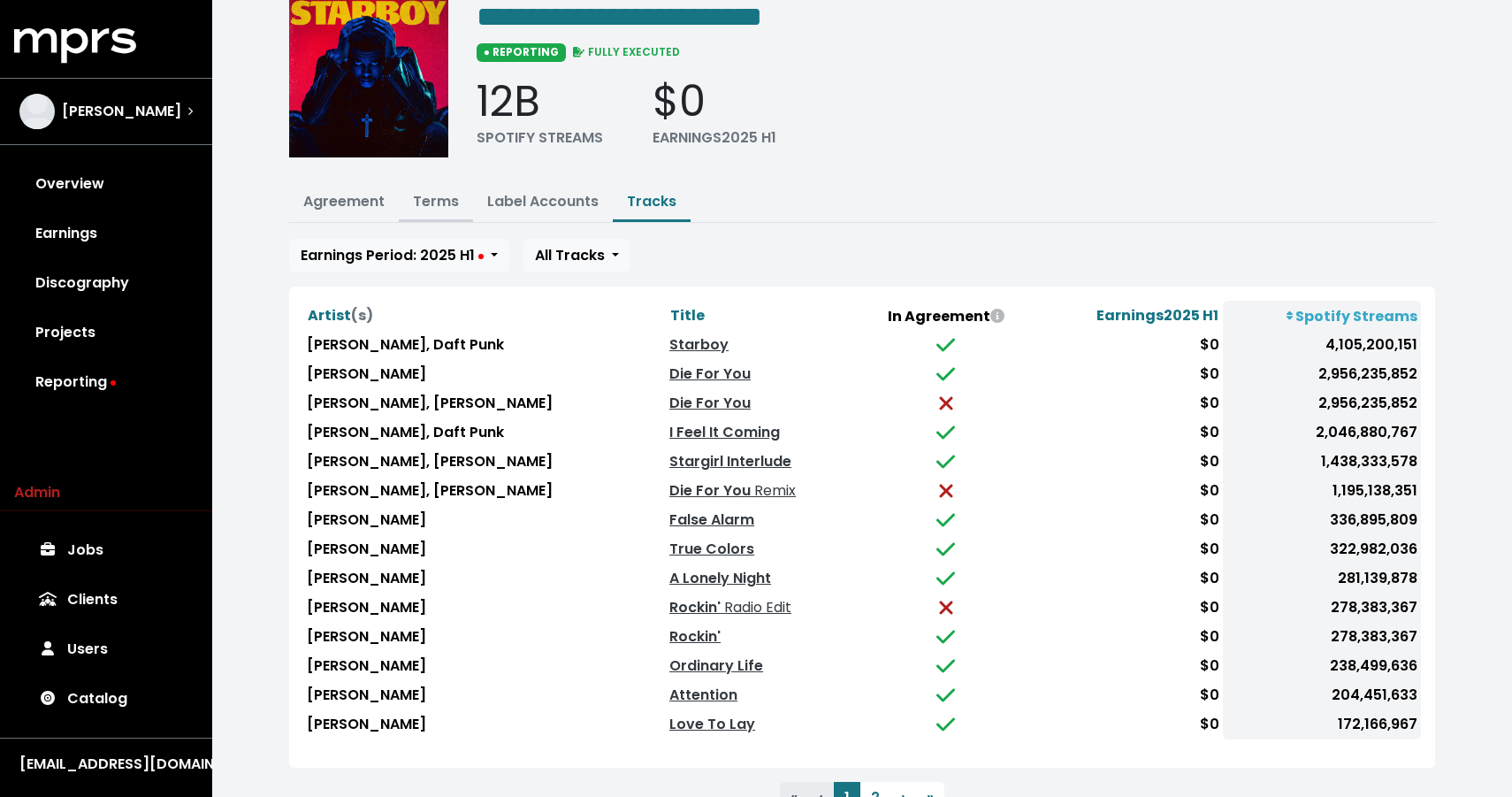
click at [439, 206] on link "Terms" at bounding box center [435, 201] width 46 height 21
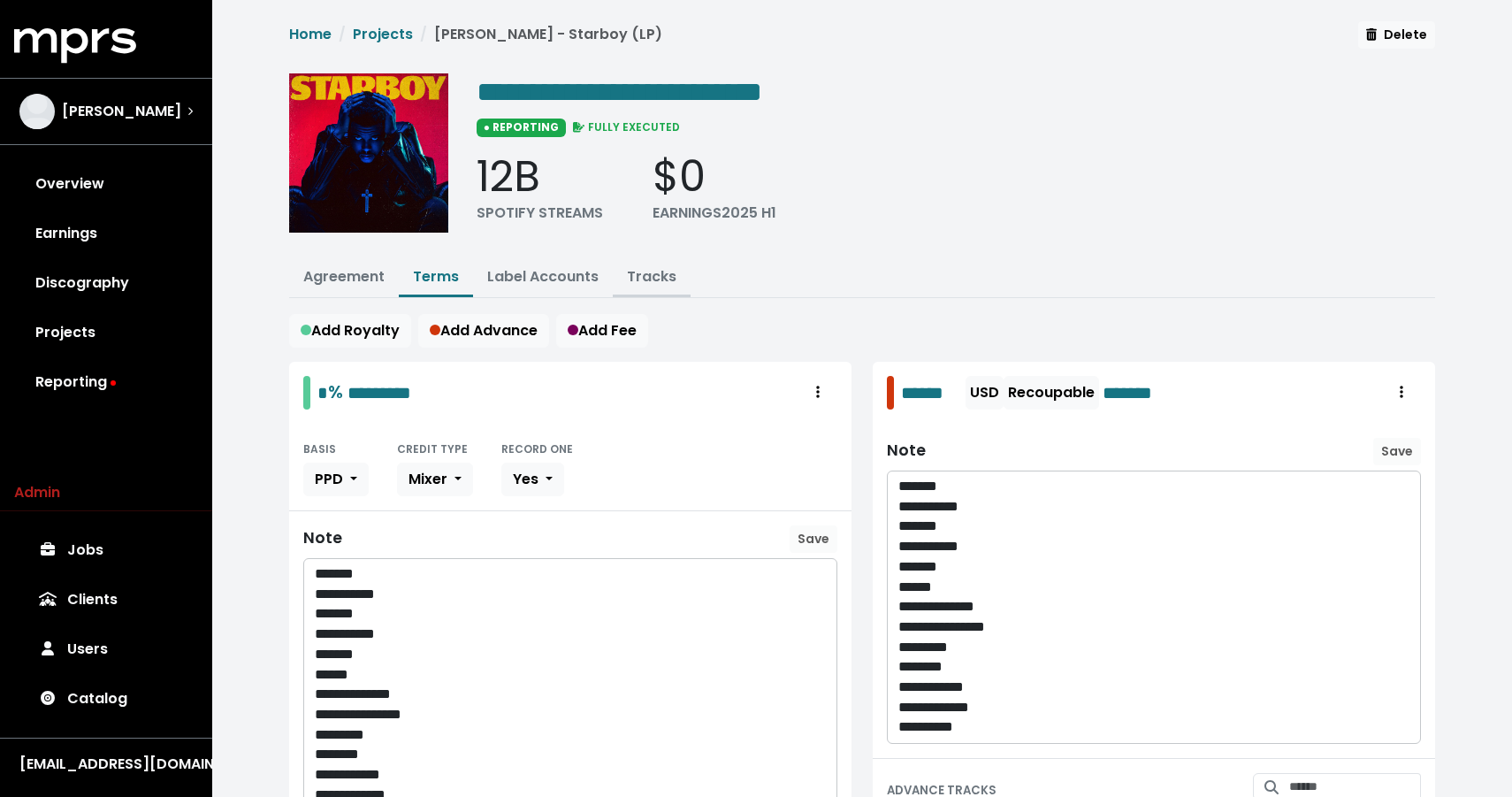
click at [657, 266] on link "Tracks" at bounding box center [652, 276] width 49 height 21
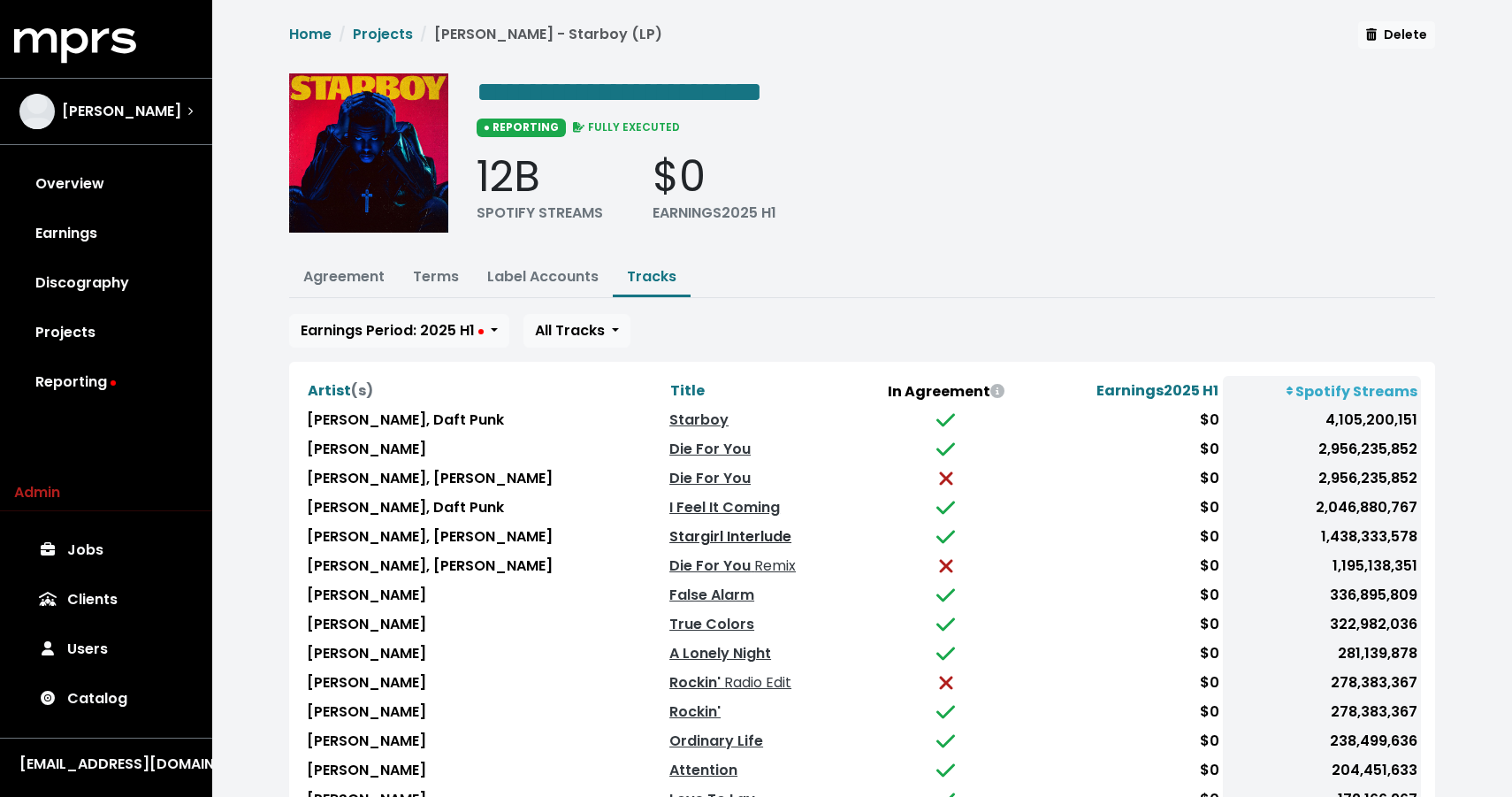
scroll to position [144, 0]
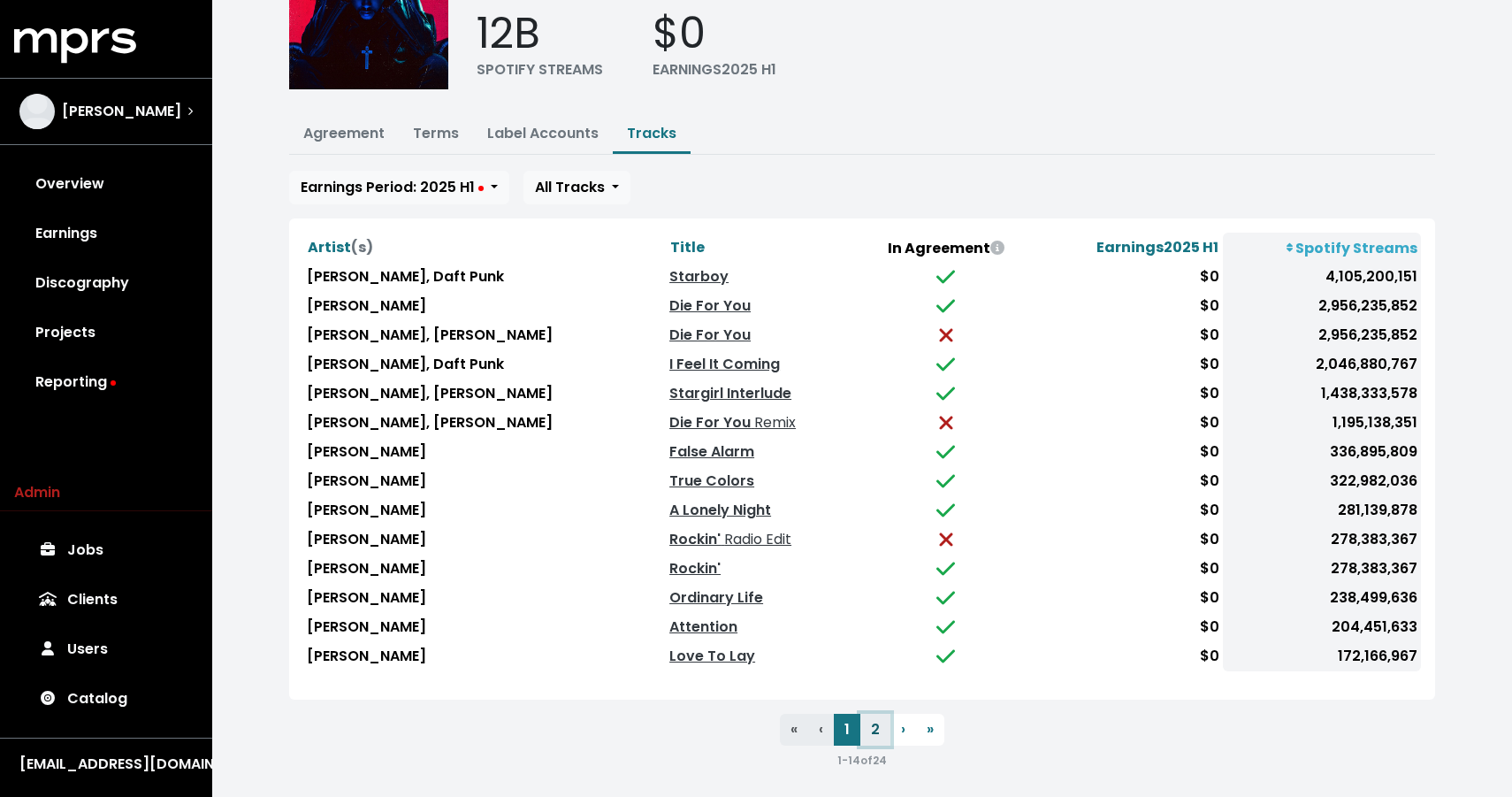
click at [868, 722] on button "2" at bounding box center [875, 730] width 30 height 32
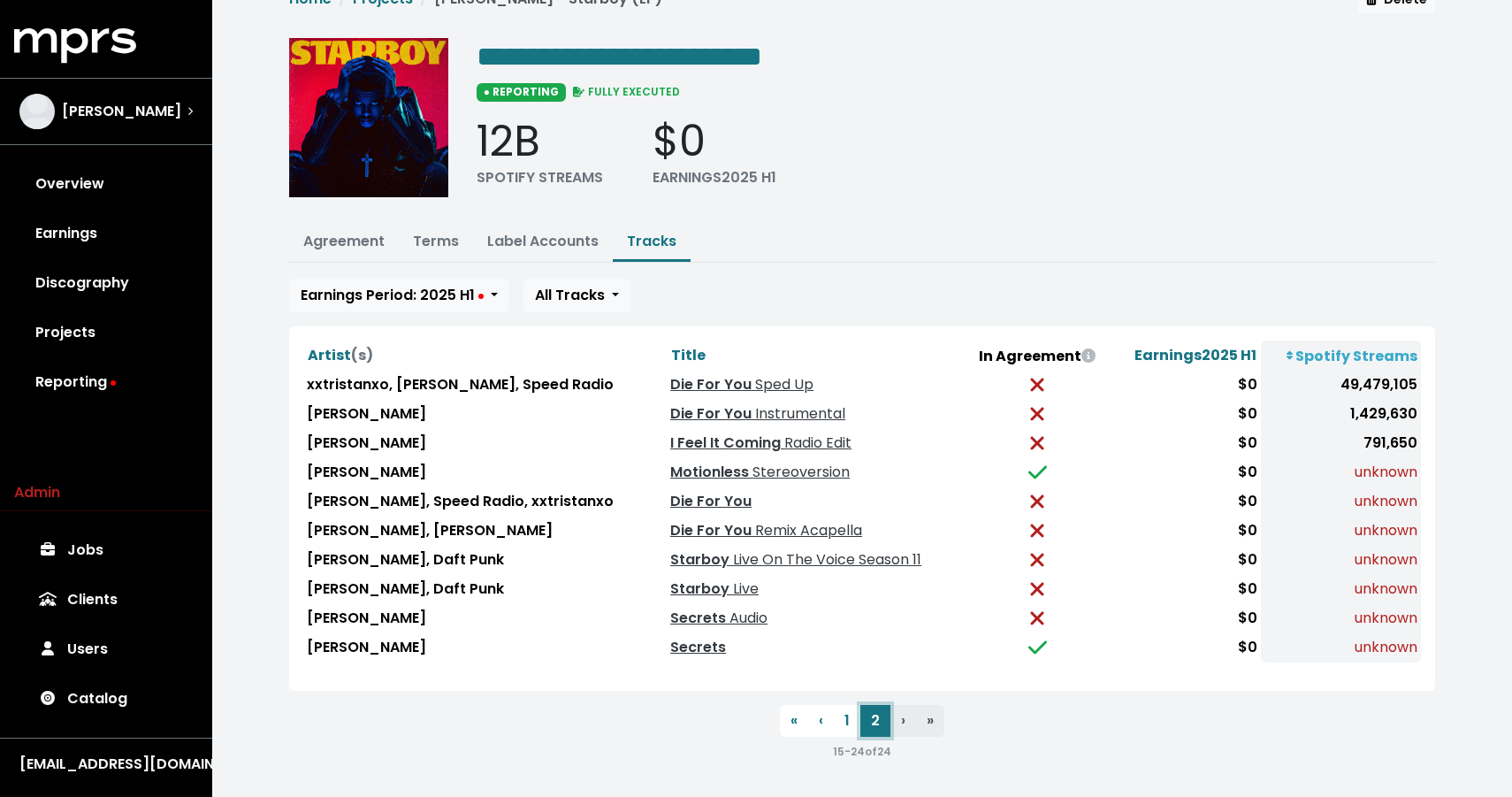
scroll to position [29, 0]
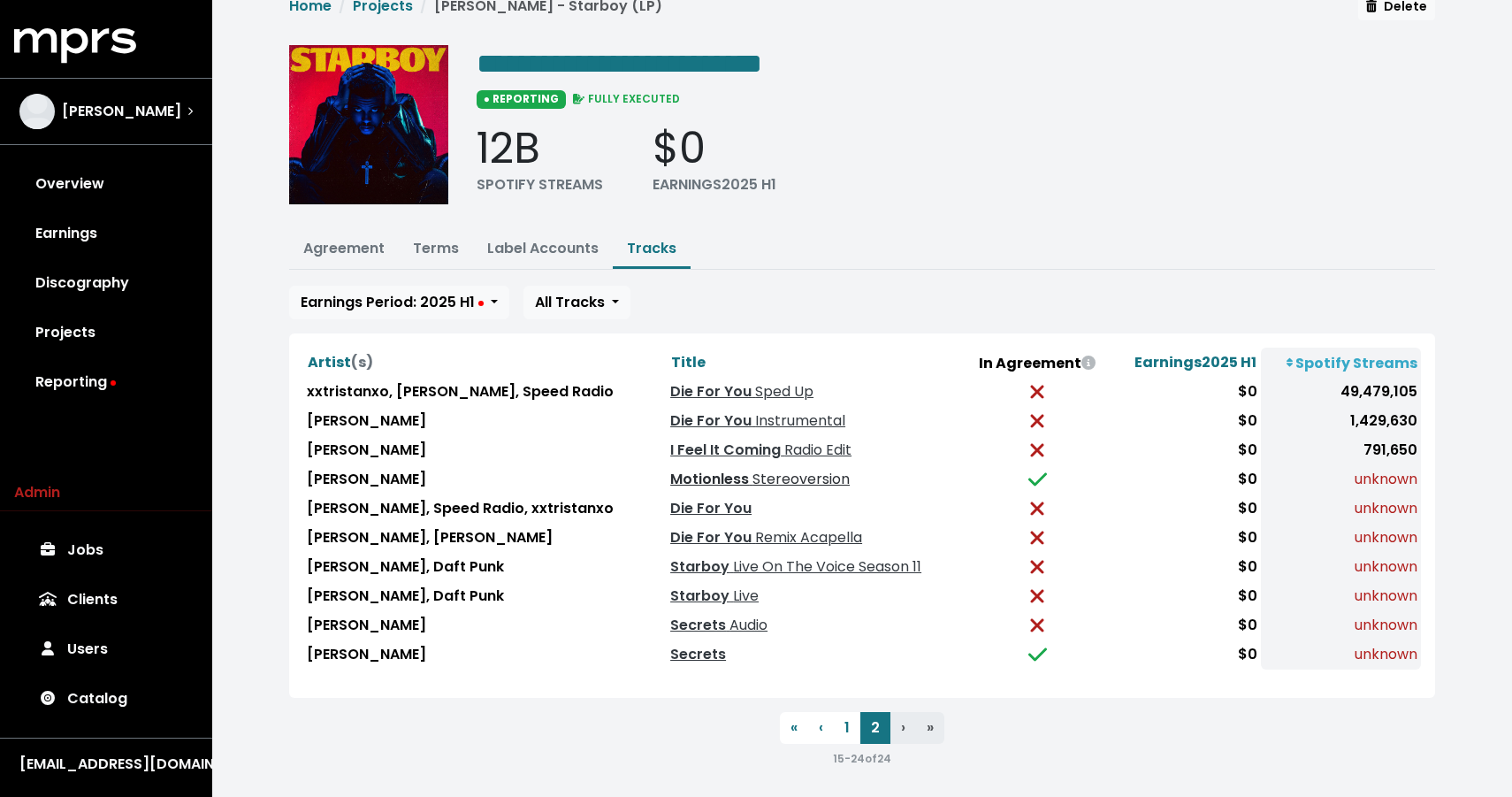
click at [713, 469] on link "Motionless Stereoversion" at bounding box center [759, 479] width 179 height 21
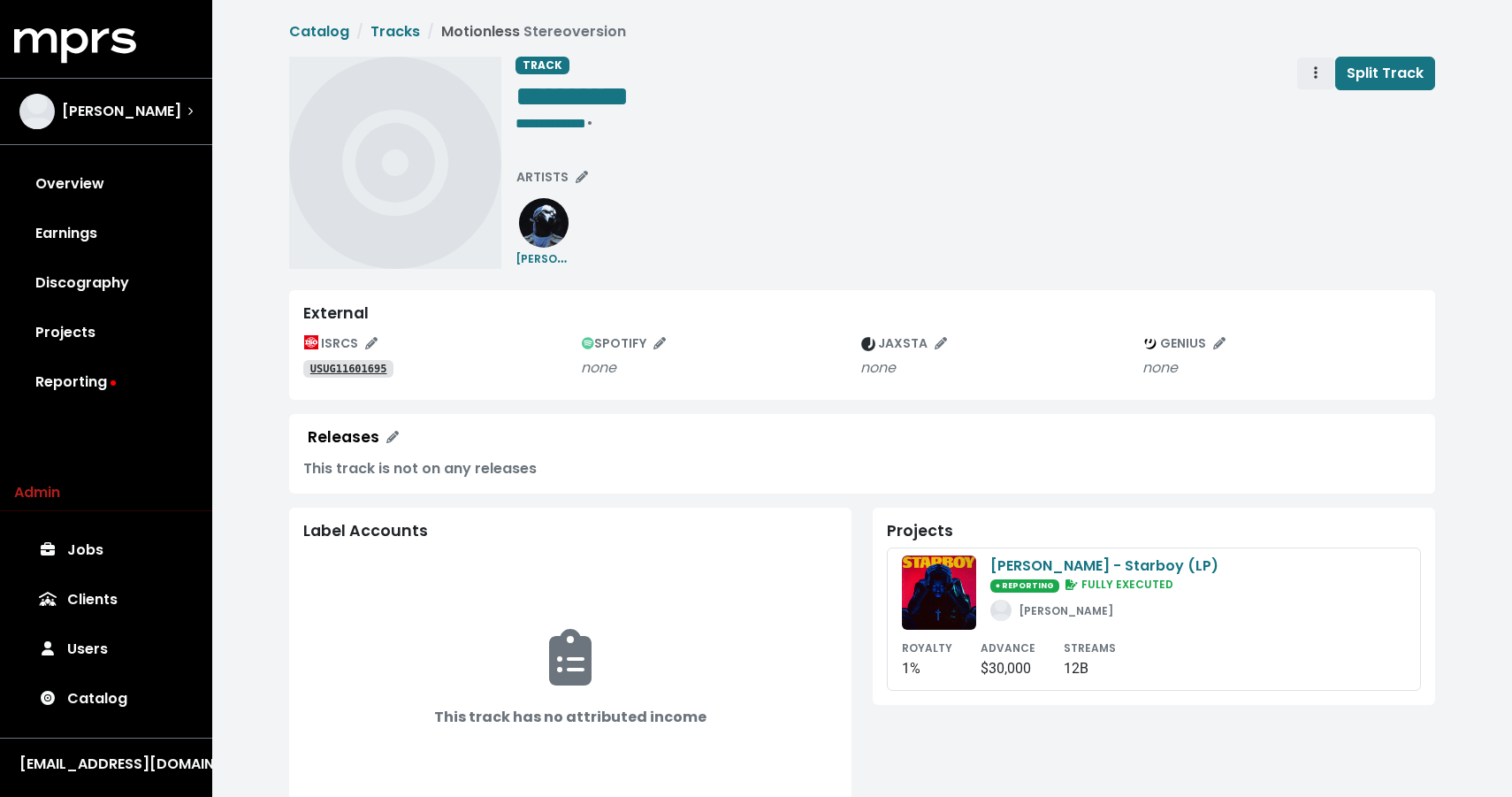
click at [1315, 75] on span "Track actions" at bounding box center [1316, 72] width 16 height 21
click at [1301, 111] on link "Merge" at bounding box center [1367, 112] width 140 height 29
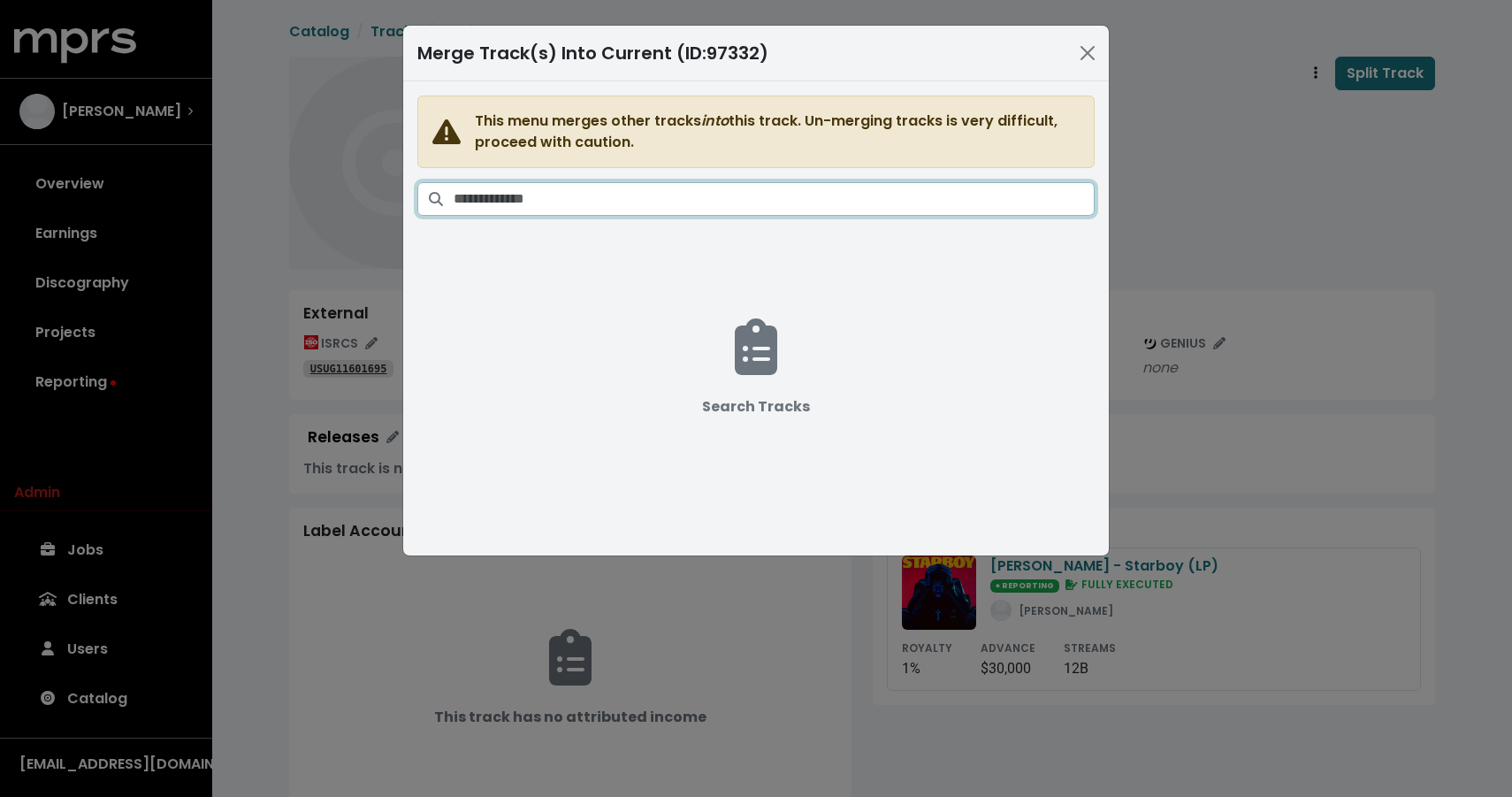
click at [876, 198] on input "Search tracks" at bounding box center [774, 199] width 641 height 34
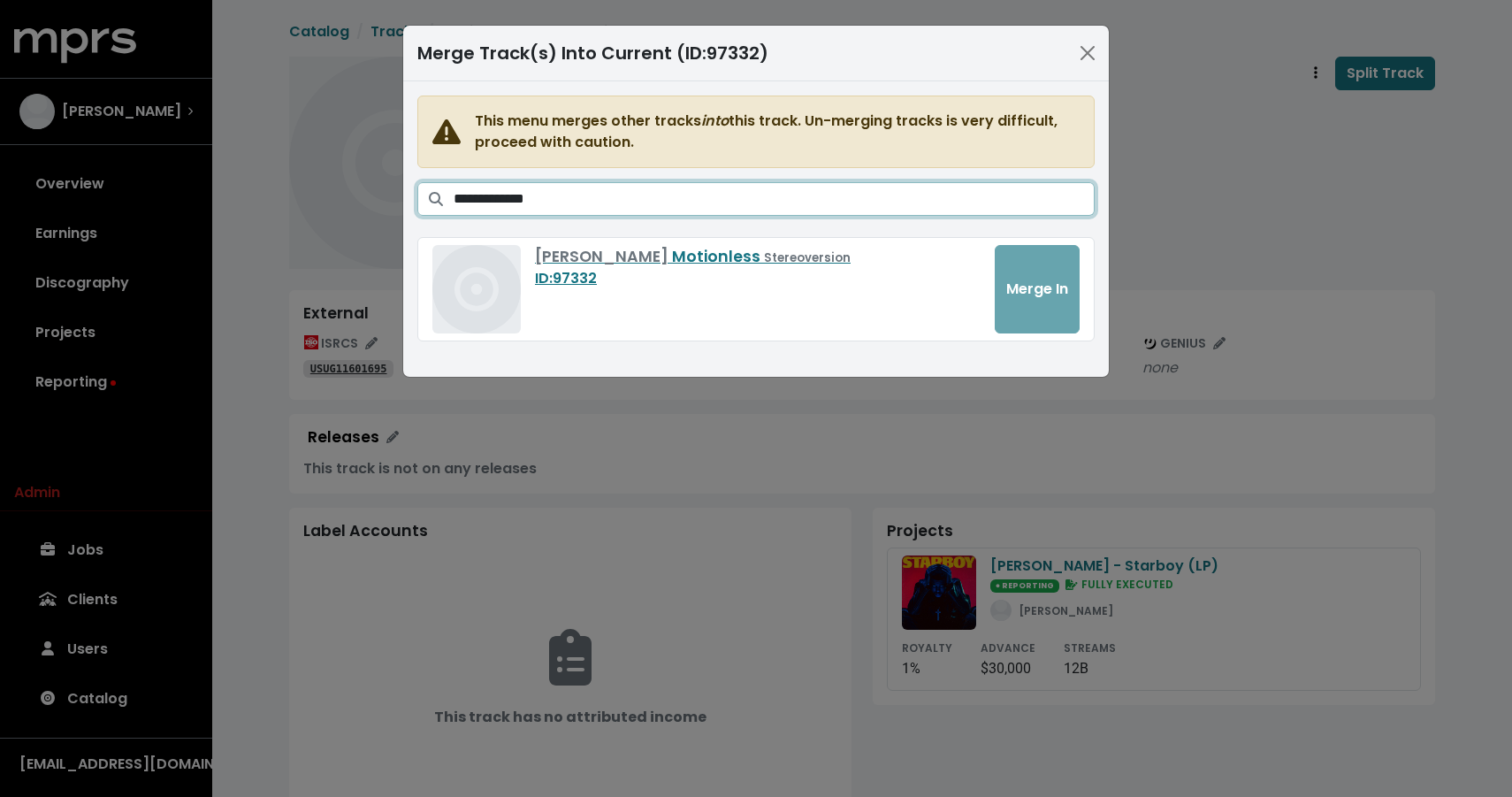
type input "**********"
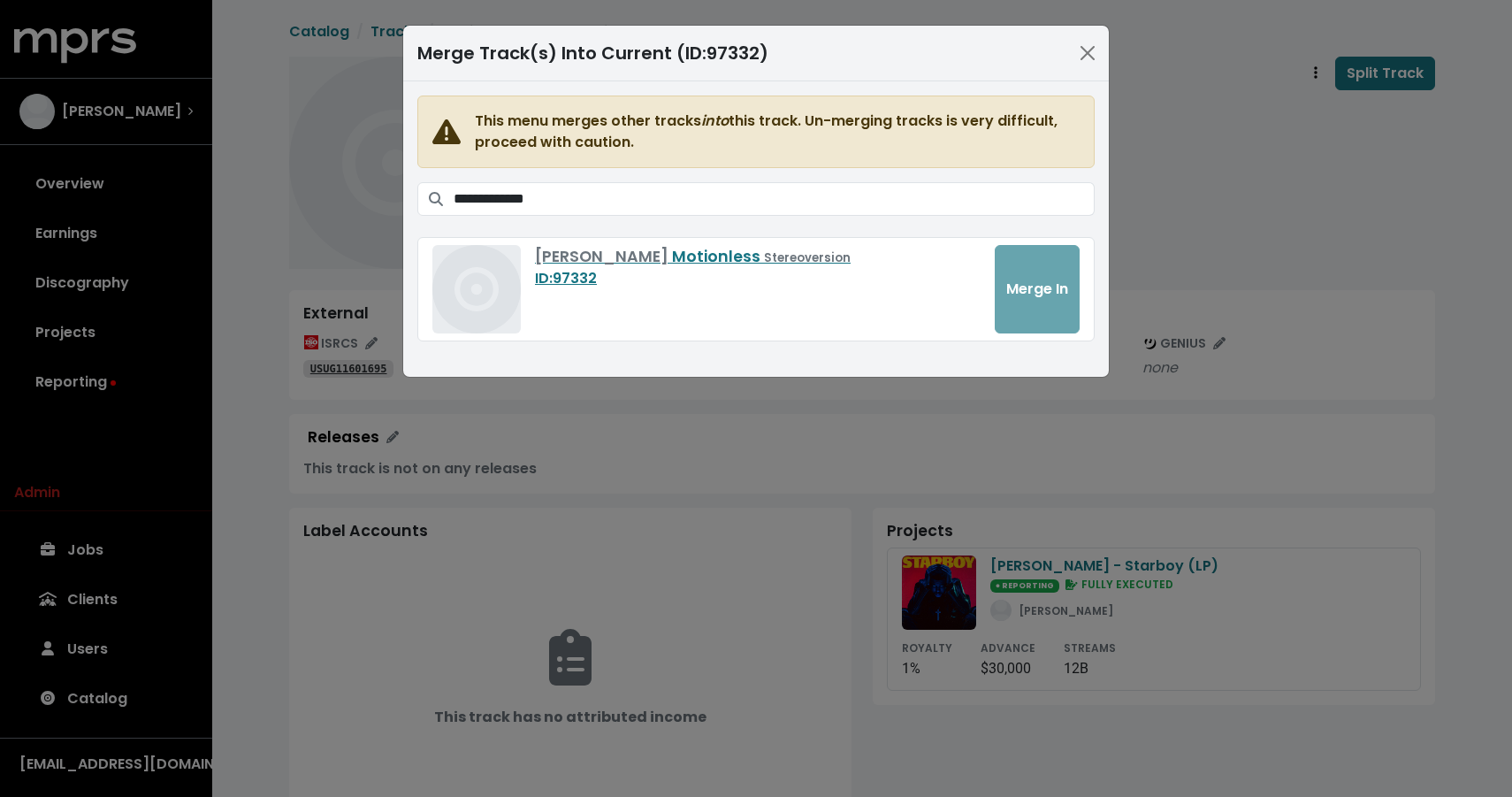
click at [1211, 143] on div "**********" at bounding box center [756, 398] width 1512 height 797
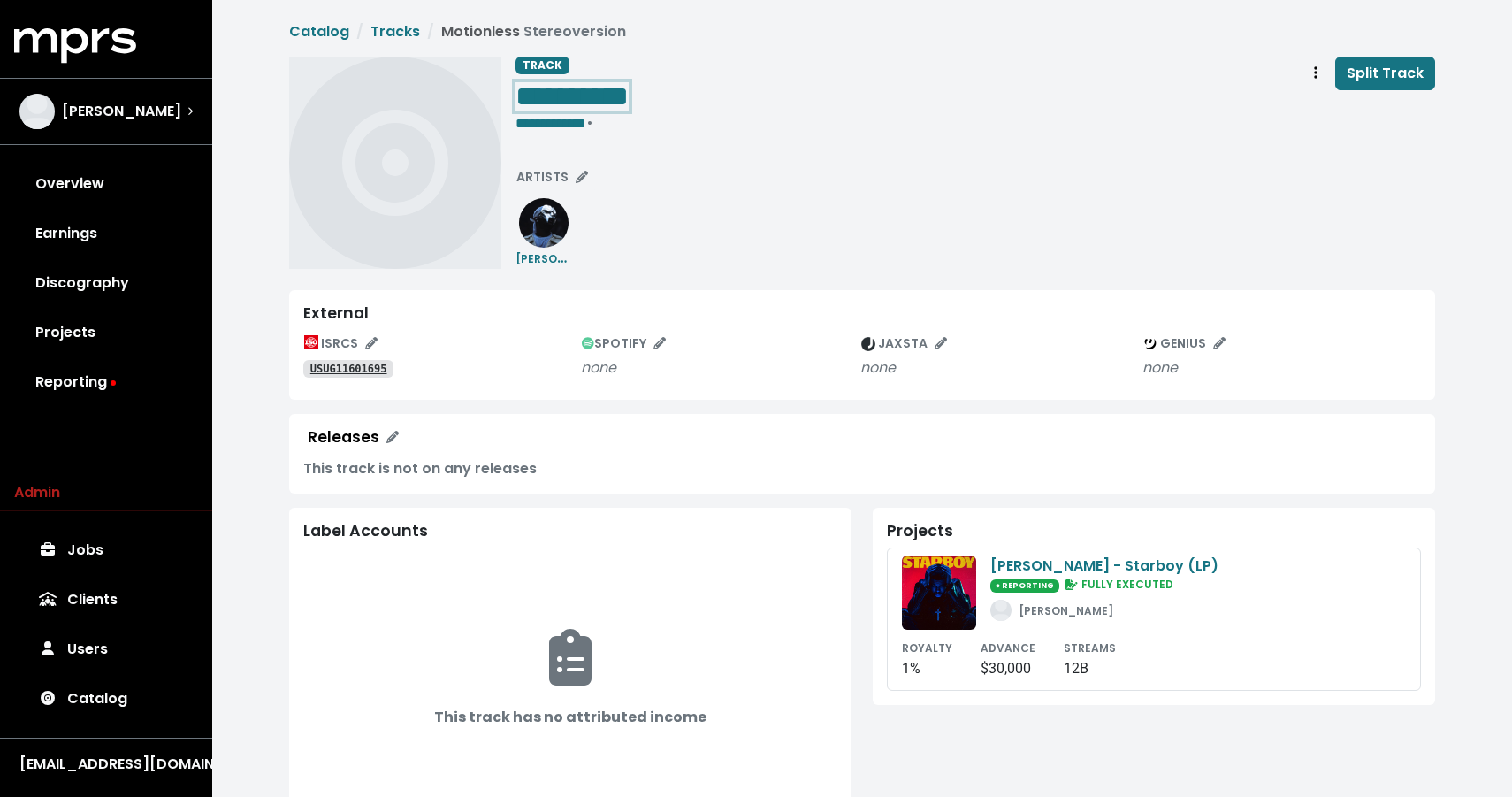
click at [628, 93] on span "**********" at bounding box center [572, 96] width 113 height 29
click at [628, 95] on span "**********" at bounding box center [572, 96] width 113 height 29
click at [560, 127] on span "**********" at bounding box center [550, 123] width 70 height 13
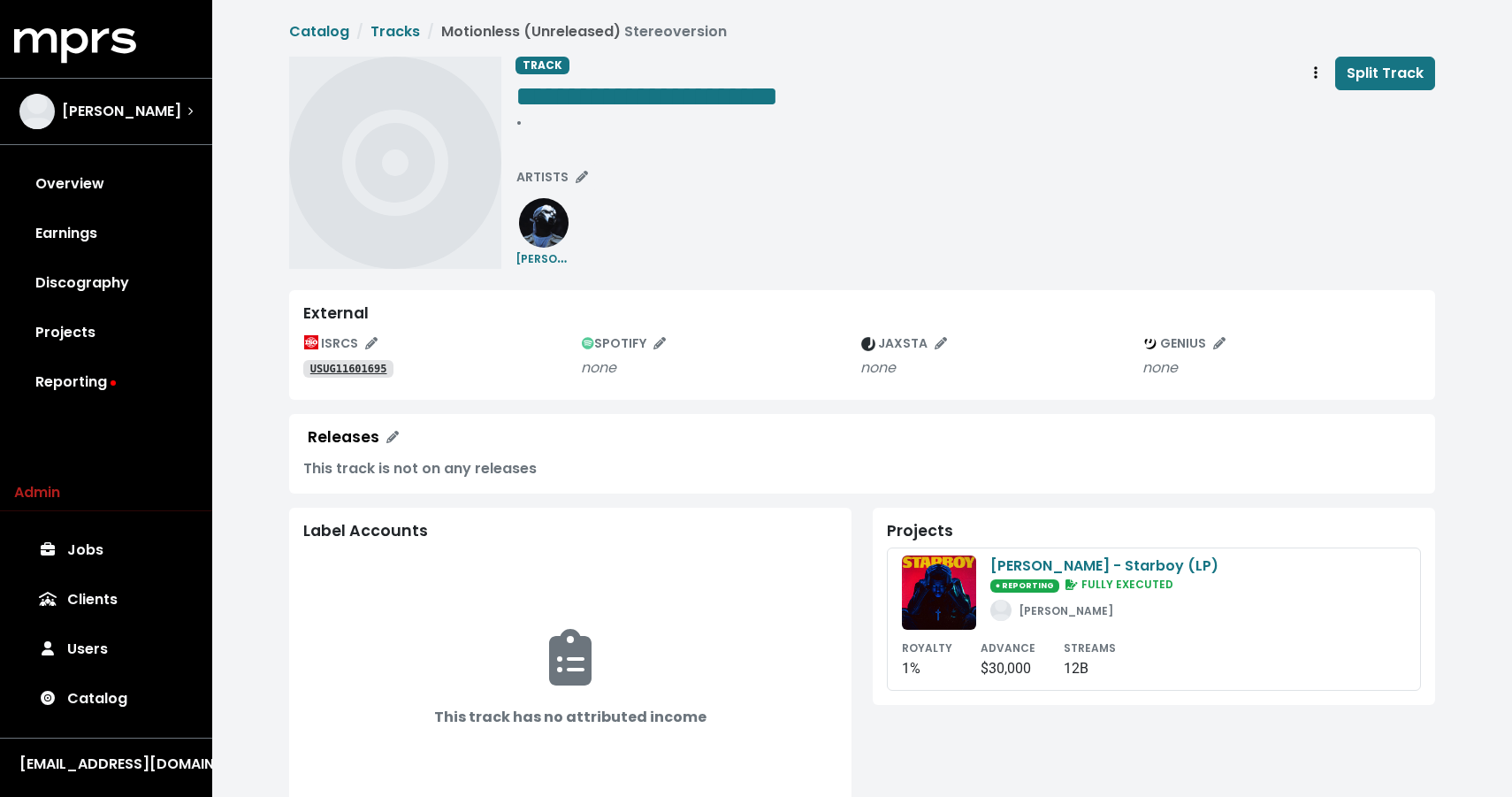
click at [662, 209] on div "**********" at bounding box center [975, 162] width 919 height 212
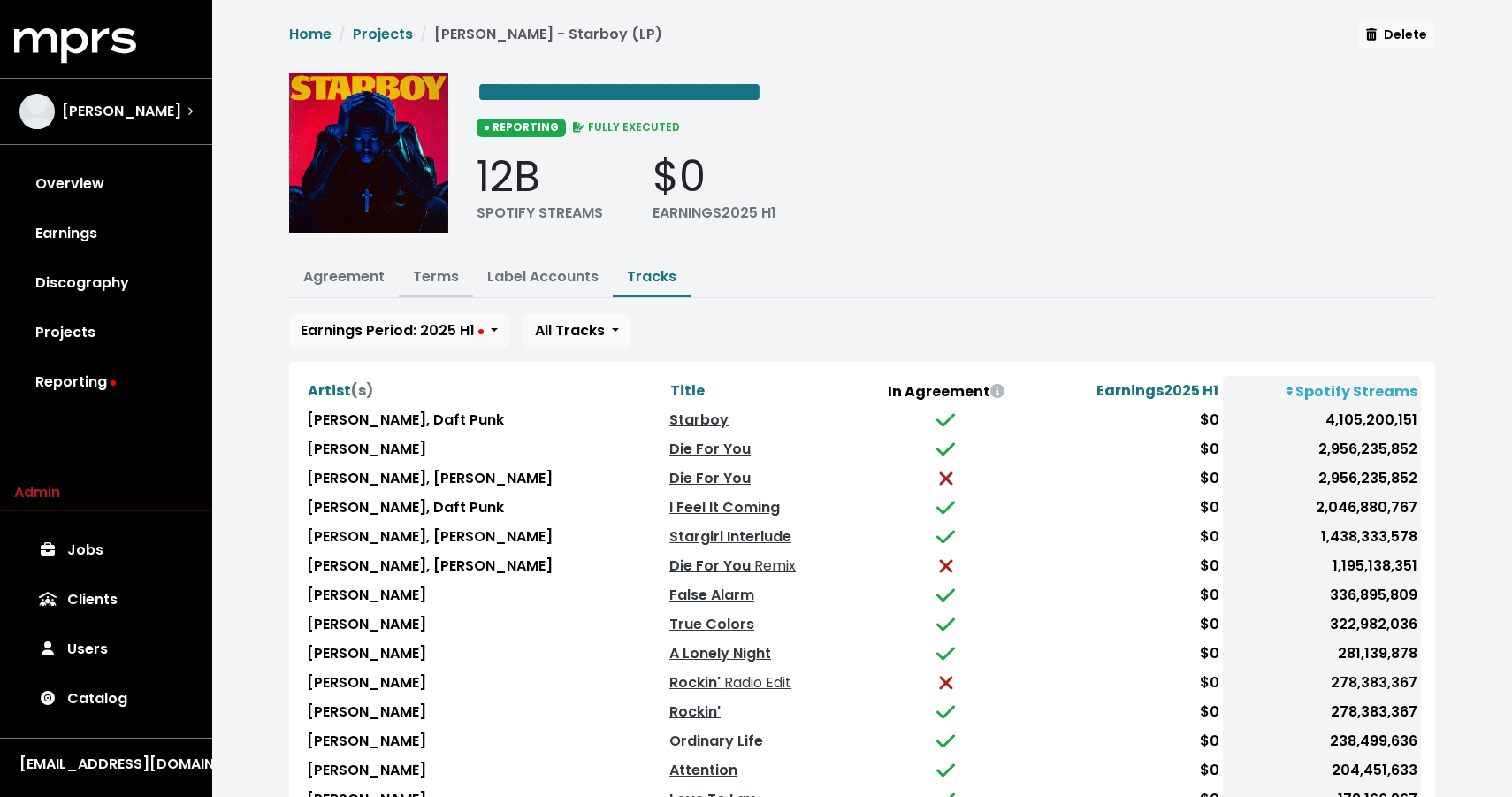
click at [436, 270] on link "Terms" at bounding box center [435, 276] width 46 height 21
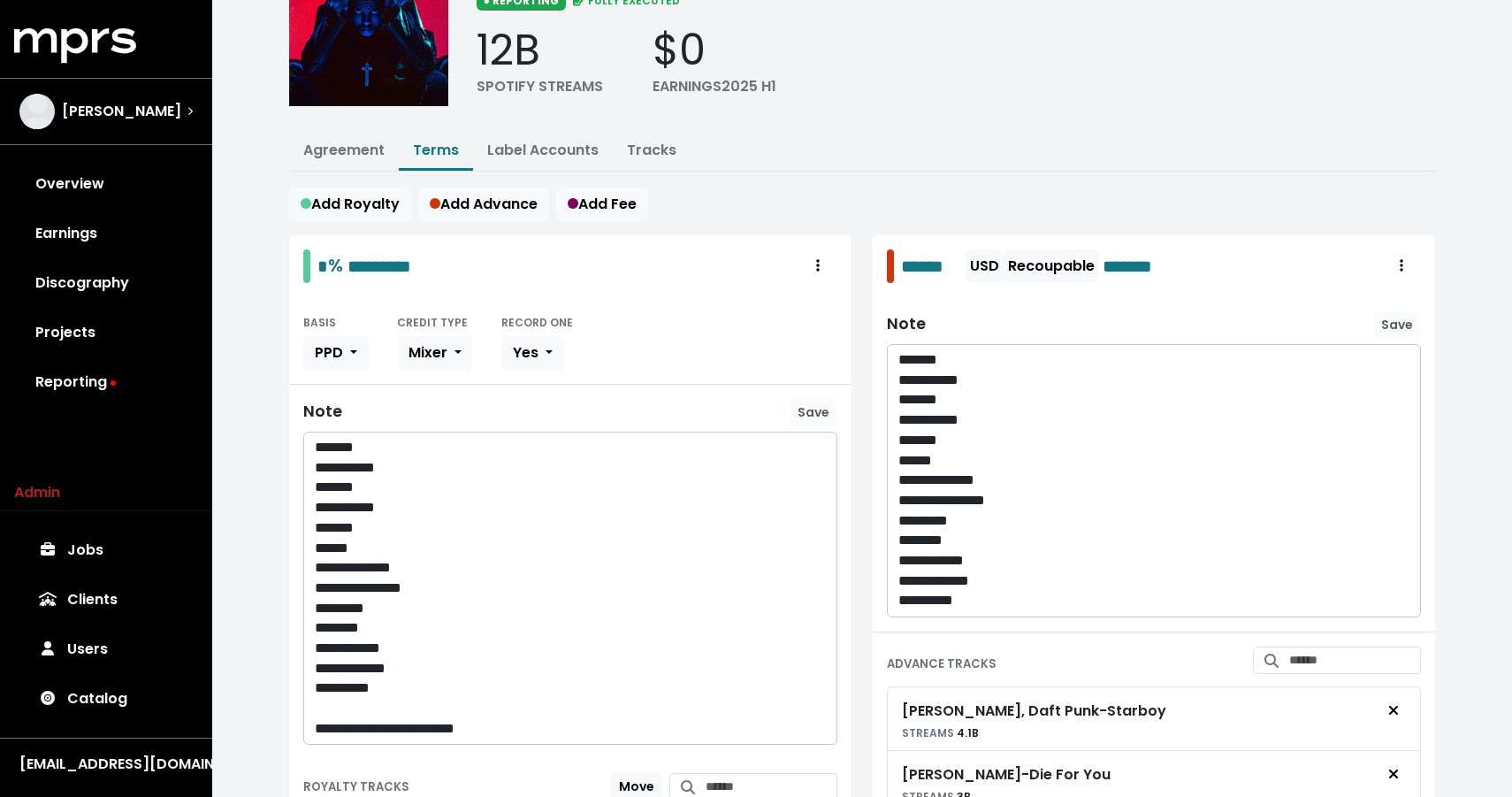
scroll to position [39, 0]
